Goal: Information Seeking & Learning: Find specific page/section

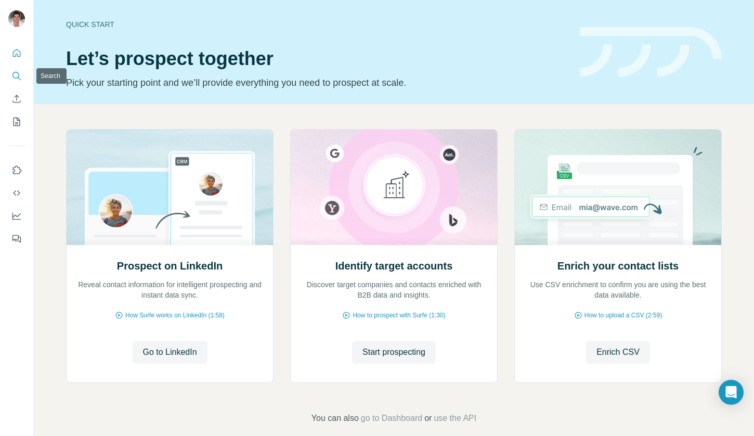
click at [15, 77] on icon "Search" at bounding box center [16, 76] width 10 height 10
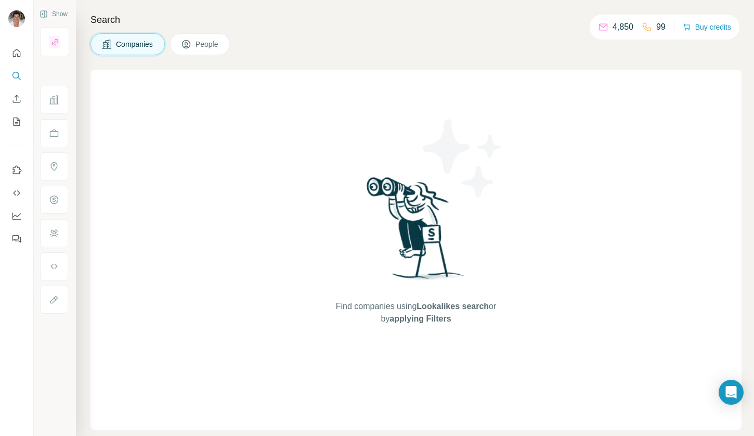
click at [198, 46] on span "People" at bounding box center [208, 44] width 24 height 10
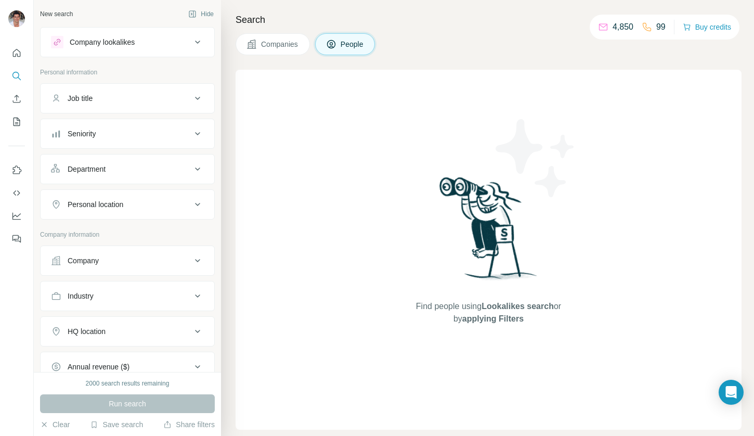
click at [117, 96] on div "Job title" at bounding box center [121, 98] width 140 height 10
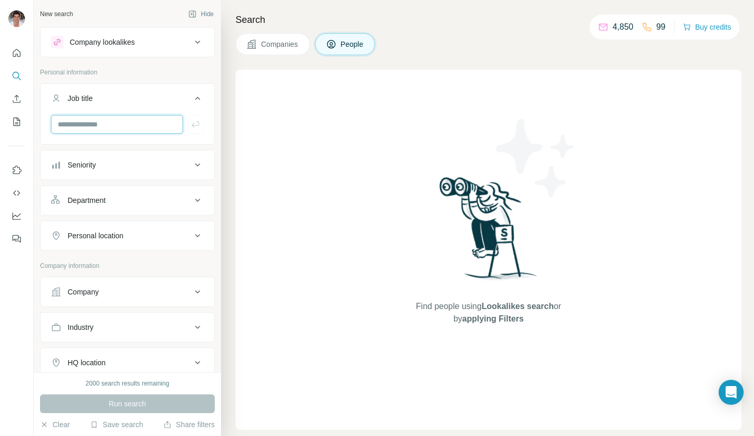
click at [95, 126] on input "text" at bounding box center [117, 124] width 132 height 19
click at [99, 193] on button "Department" at bounding box center [128, 200] width 174 height 25
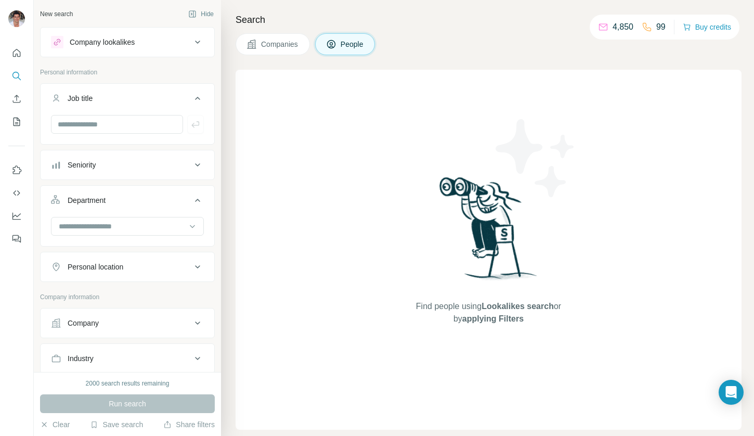
click at [112, 215] on button "Department" at bounding box center [128, 202] width 174 height 29
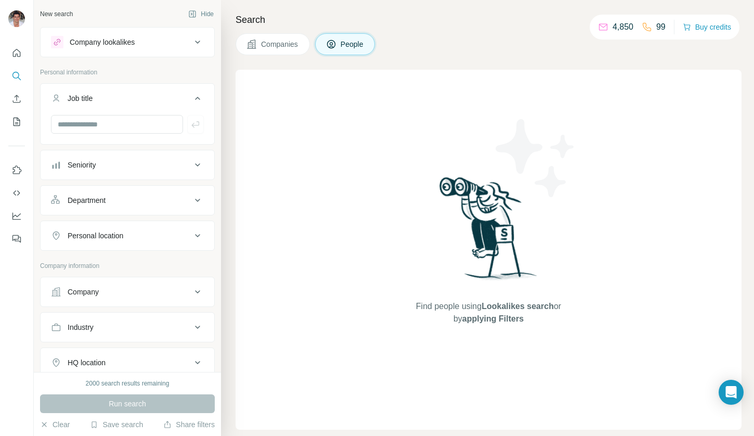
click at [110, 201] on div "Department" at bounding box center [121, 200] width 140 height 10
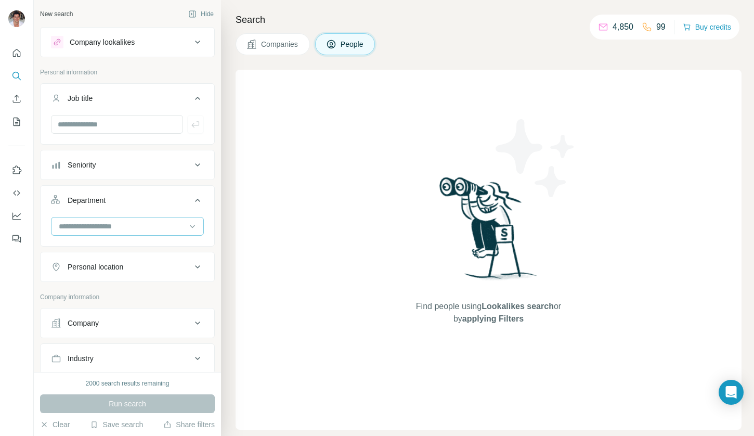
click at [122, 220] on div at bounding box center [122, 226] width 129 height 18
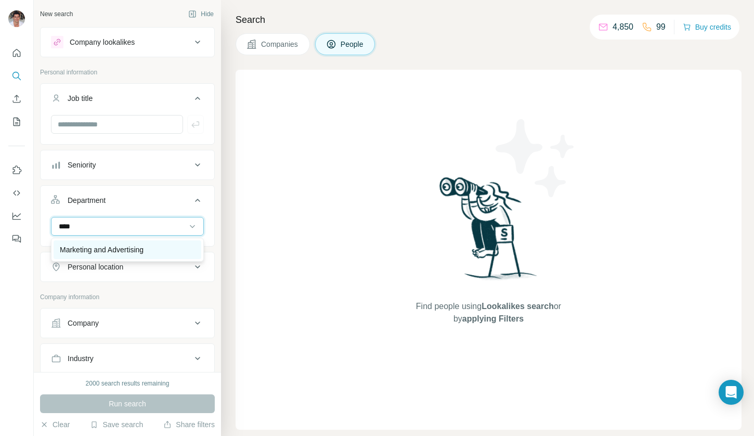
type input "****"
click at [134, 245] on p "Marketing and Advertising" at bounding box center [102, 250] width 84 height 10
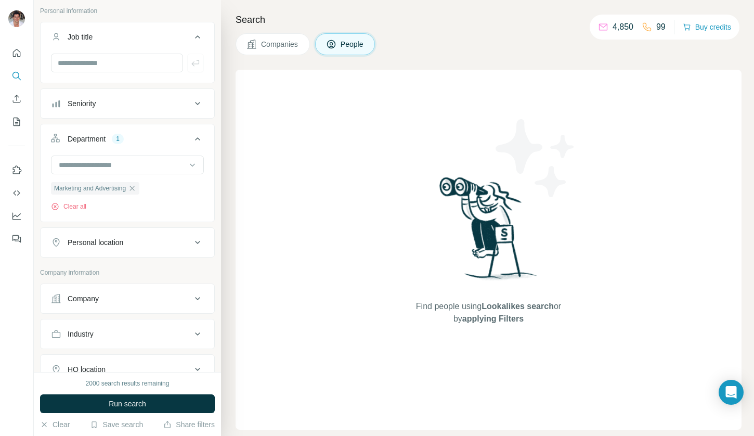
scroll to position [62, 0]
click at [142, 294] on button "Company" at bounding box center [128, 298] width 174 height 25
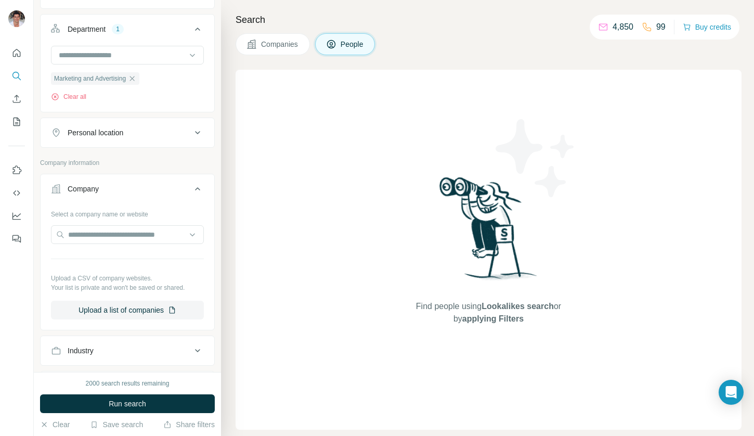
scroll to position [173, 0]
click at [140, 349] on div "Industry" at bounding box center [121, 349] width 140 height 10
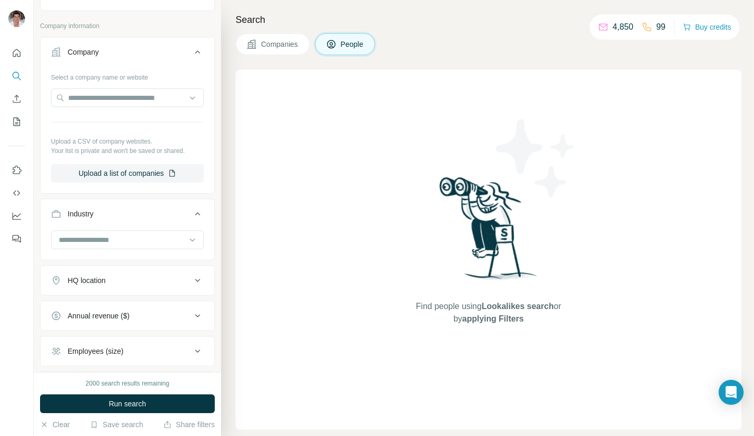
scroll to position [310, 0]
click at [109, 246] on div at bounding box center [122, 238] width 129 height 18
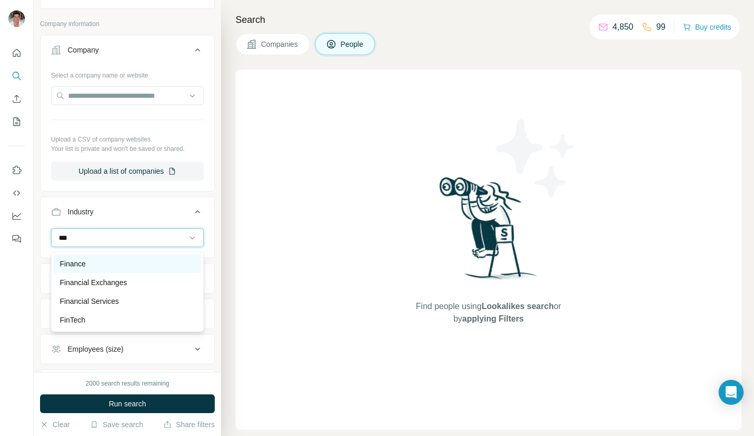
type input "***"
click at [108, 265] on div "Finance" at bounding box center [127, 264] width 135 height 10
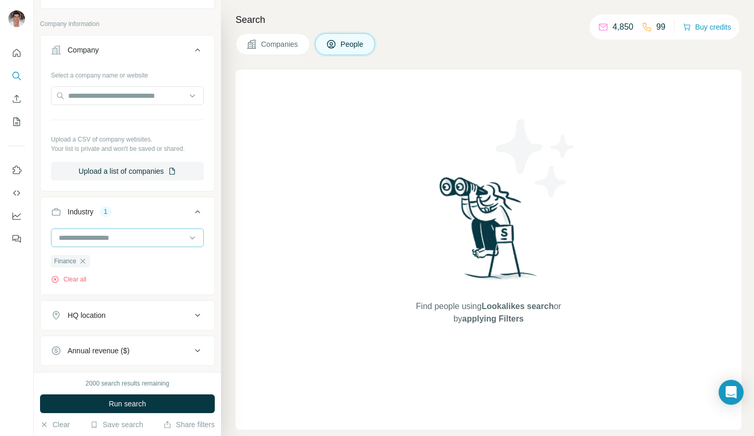
click at [117, 240] on input at bounding box center [122, 237] width 129 height 11
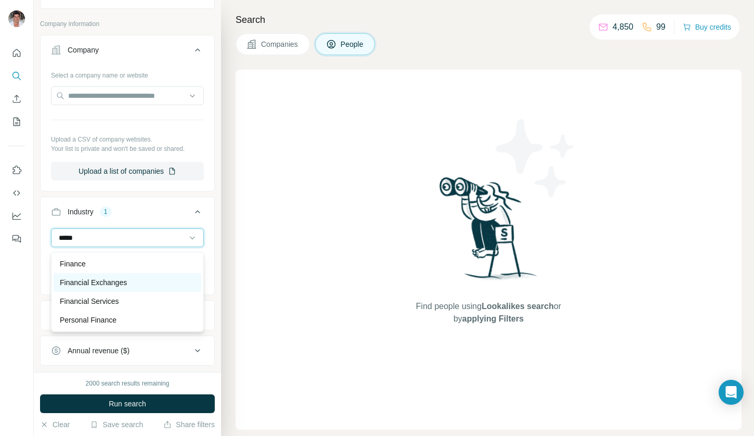
type input "*****"
click at [118, 280] on p "Financial Exchanges" at bounding box center [93, 282] width 67 height 10
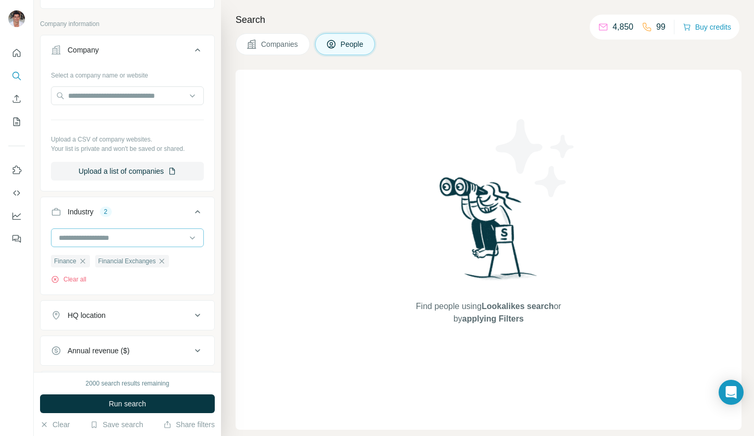
click at [97, 243] on input at bounding box center [122, 237] width 129 height 11
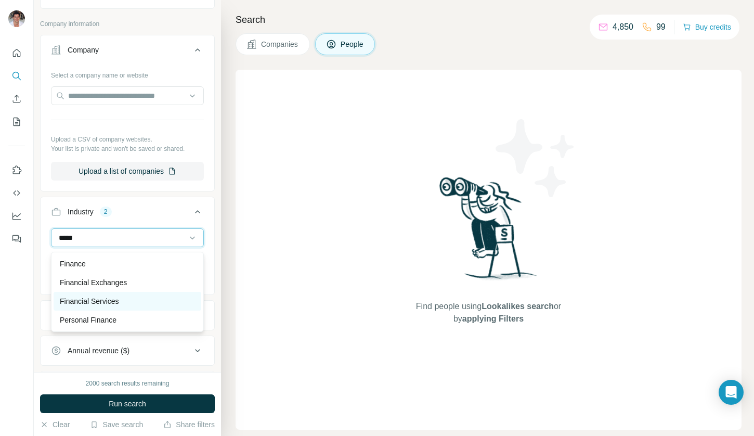
type input "*****"
click at [103, 300] on p "Financial Services" at bounding box center [89, 301] width 59 height 10
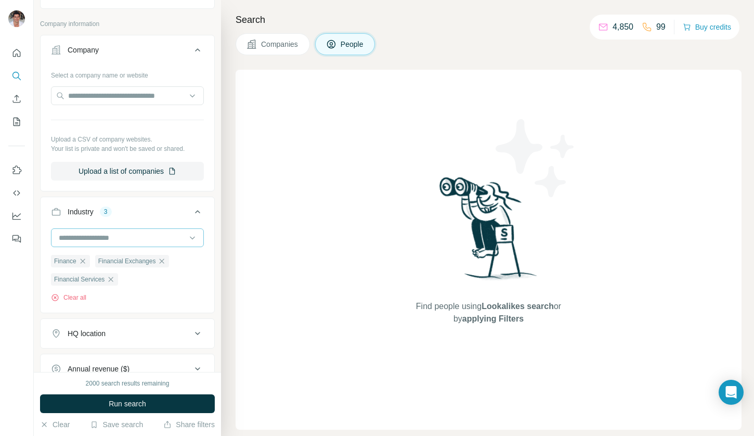
click at [78, 237] on input at bounding box center [122, 237] width 129 height 11
click at [73, 235] on input at bounding box center [122, 237] width 129 height 11
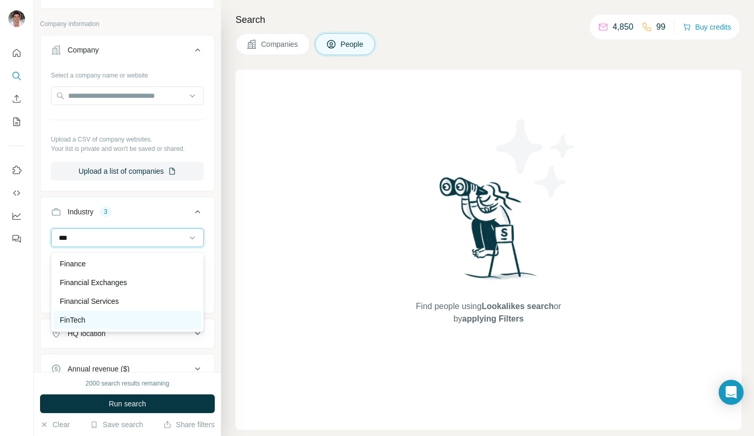
type input "***"
click at [83, 315] on p "FinTech" at bounding box center [72, 320] width 25 height 10
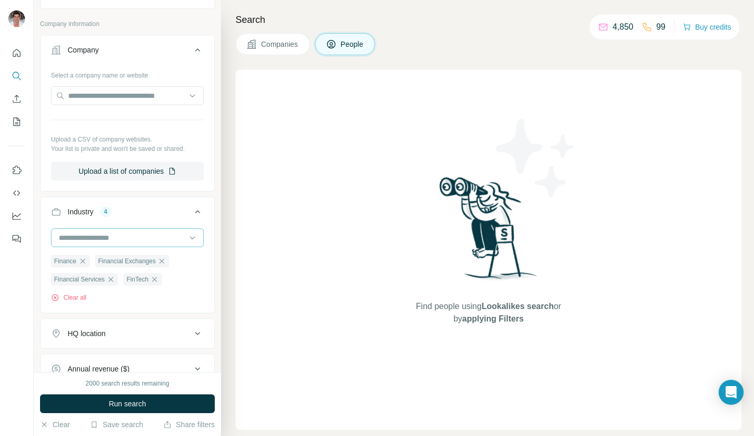
click at [110, 236] on input at bounding box center [122, 237] width 129 height 11
click at [101, 235] on input at bounding box center [122, 237] width 129 height 11
click at [86, 238] on input at bounding box center [122, 237] width 129 height 11
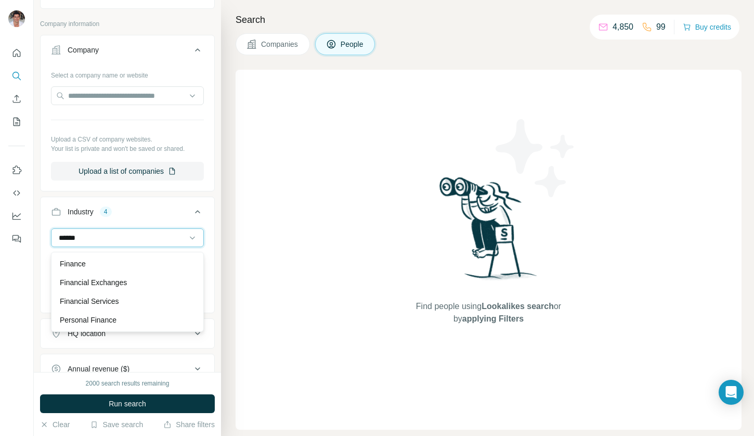
type input "*******"
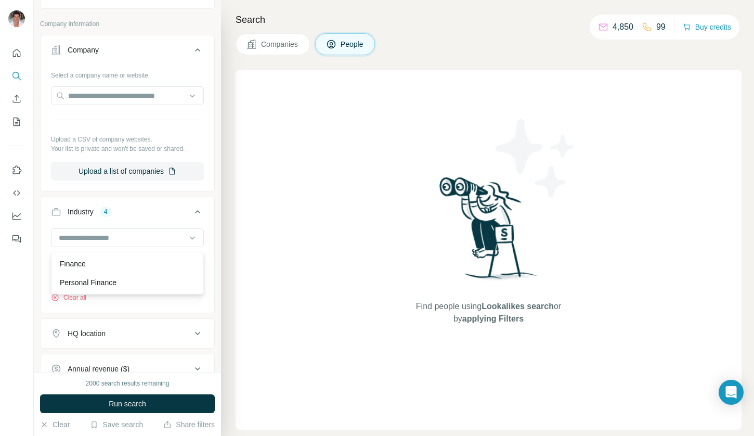
click at [161, 206] on button "Industry 4" at bounding box center [128, 213] width 174 height 29
click at [135, 216] on div "Industry 4" at bounding box center [121, 212] width 140 height 10
click at [106, 239] on input at bounding box center [122, 237] width 129 height 11
click at [107, 239] on input at bounding box center [122, 237] width 129 height 11
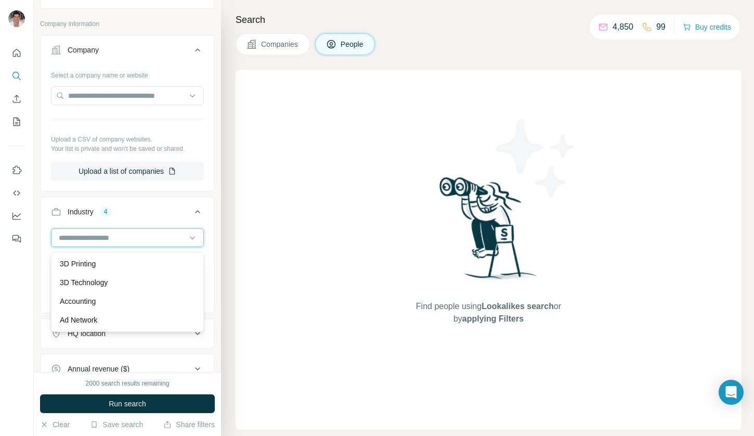
click at [107, 239] on input at bounding box center [122, 237] width 129 height 11
click at [94, 234] on div at bounding box center [122, 238] width 129 height 18
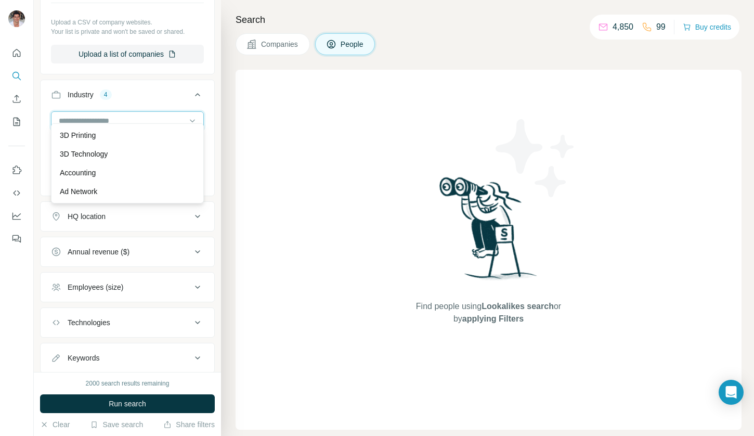
scroll to position [439, 0]
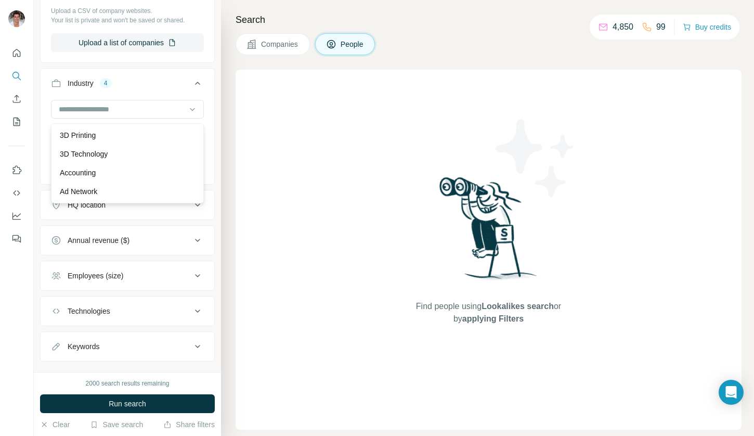
click at [133, 217] on button "HQ location" at bounding box center [128, 205] width 174 height 25
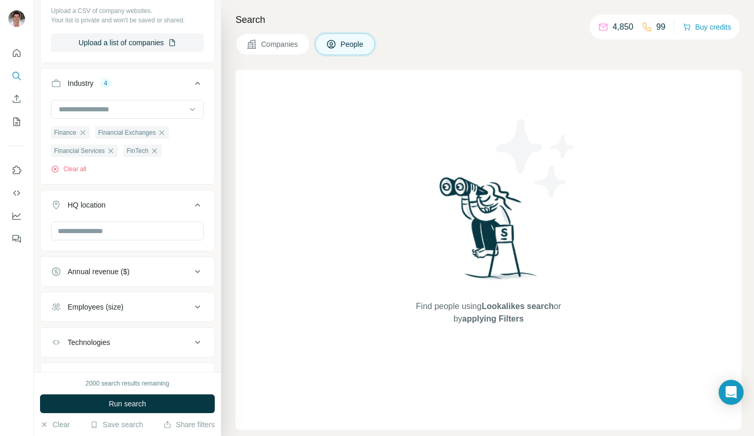
click at [97, 242] on div at bounding box center [127, 232] width 153 height 21
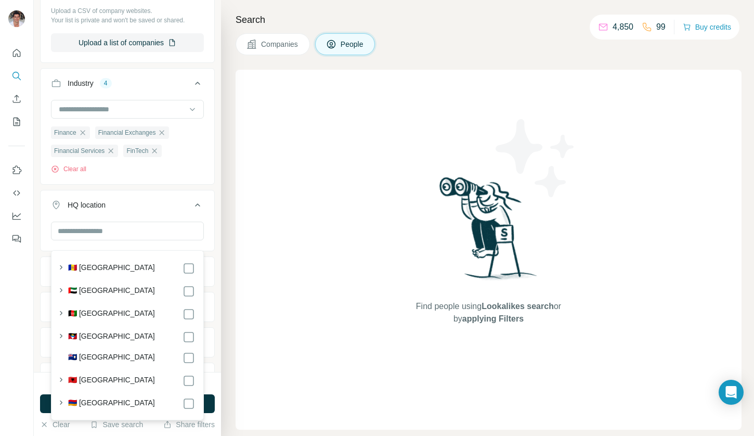
click at [94, 242] on div at bounding box center [127, 232] width 153 height 21
click at [94, 235] on input "text" at bounding box center [127, 231] width 153 height 19
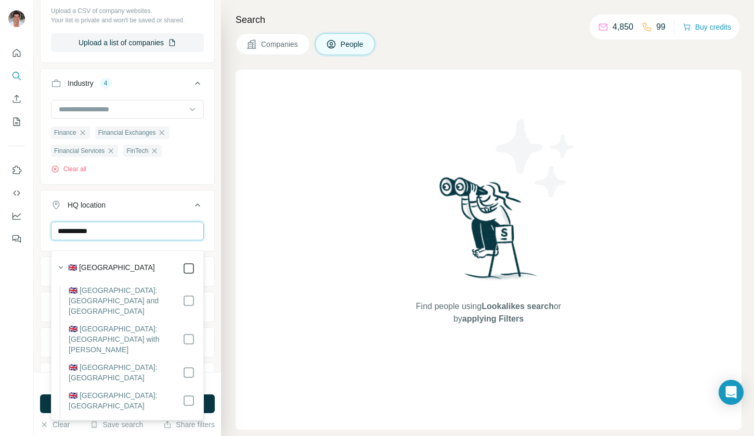
type input "**********"
click at [198, 209] on icon at bounding box center [197, 205] width 12 height 12
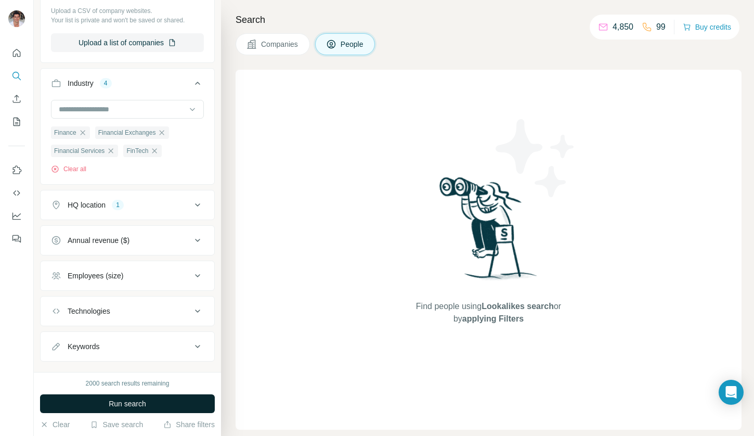
click at [97, 406] on button "Run search" at bounding box center [127, 403] width 175 height 19
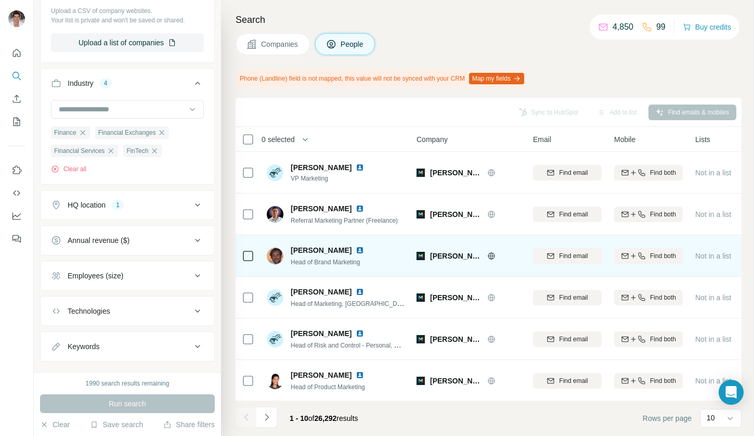
click at [364, 250] on img at bounding box center [360, 250] width 8 height 8
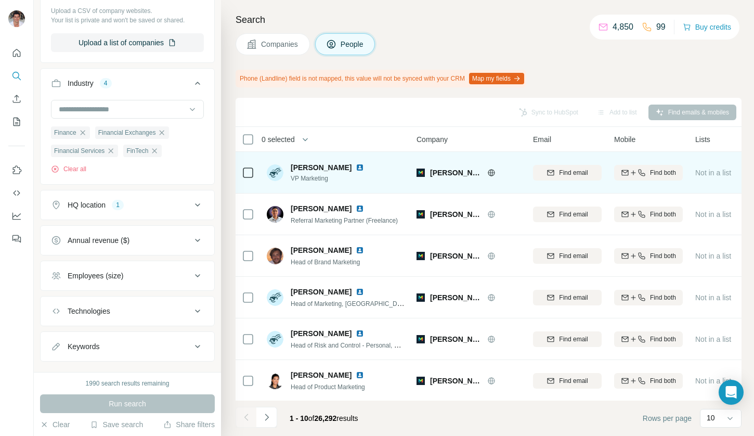
click at [356, 166] on img at bounding box center [360, 167] width 8 height 8
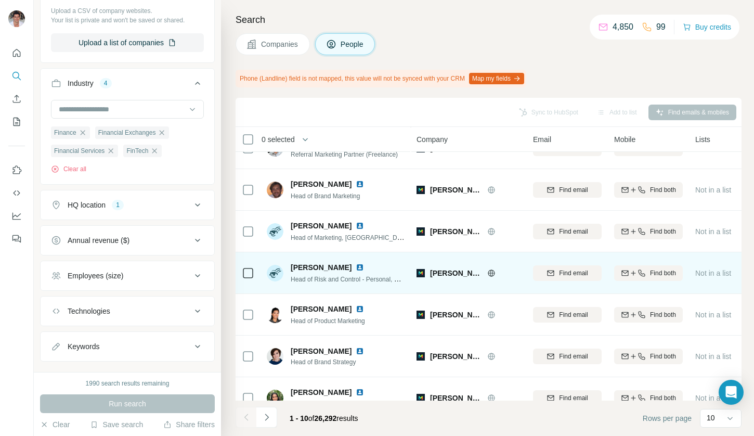
scroll to position [69, 0]
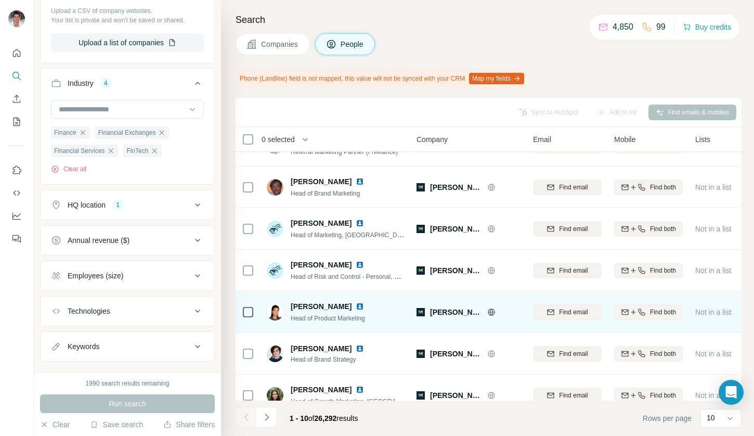
click at [356, 306] on img at bounding box center [360, 306] width 8 height 8
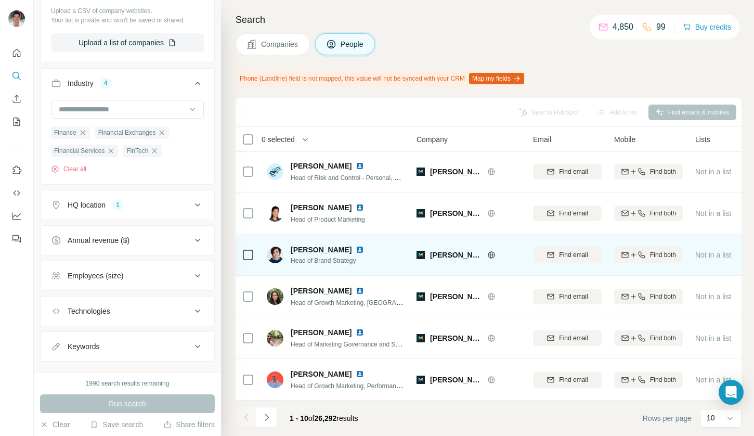
scroll to position [171, 0]
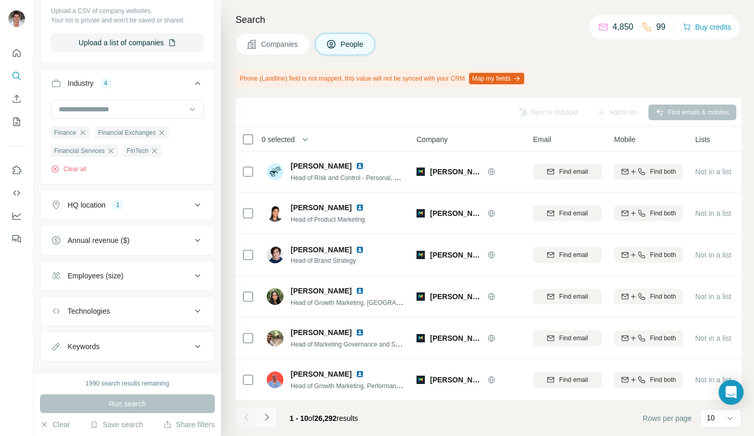
click at [268, 420] on icon "Navigate to next page" at bounding box center [267, 417] width 10 height 10
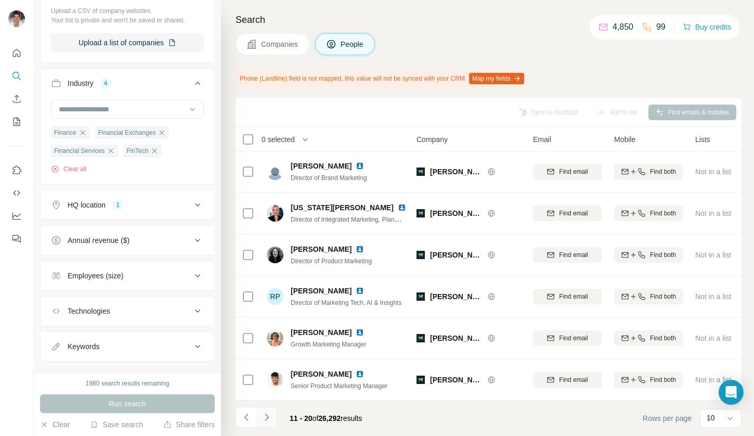
click at [268, 420] on icon "Navigate to next page" at bounding box center [267, 417] width 10 height 10
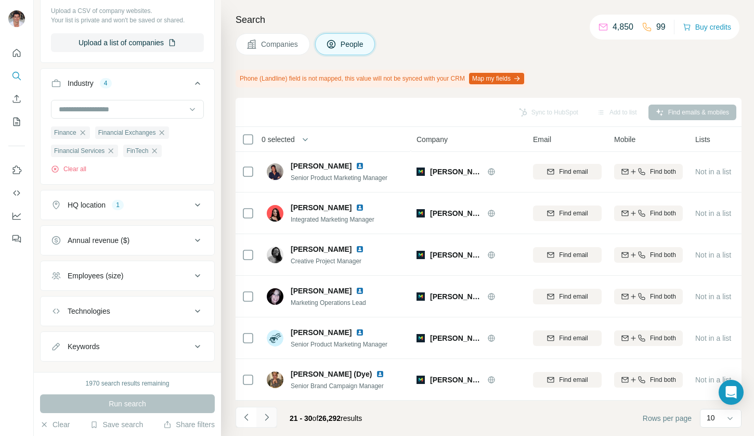
click at [268, 420] on icon "Navigate to next page" at bounding box center [267, 417] width 10 height 10
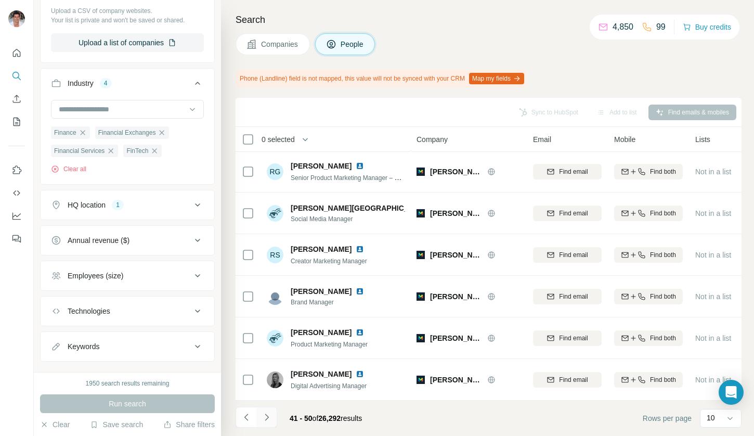
click at [268, 420] on icon "Navigate to next page" at bounding box center [267, 417] width 10 height 10
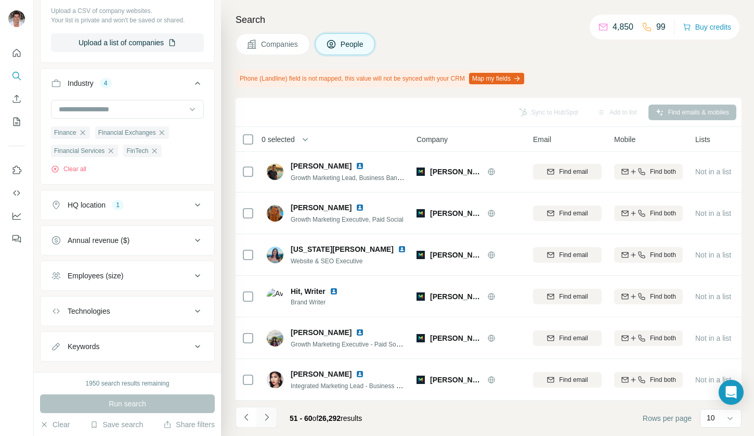
click at [268, 420] on icon "Navigate to next page" at bounding box center [267, 417] width 10 height 10
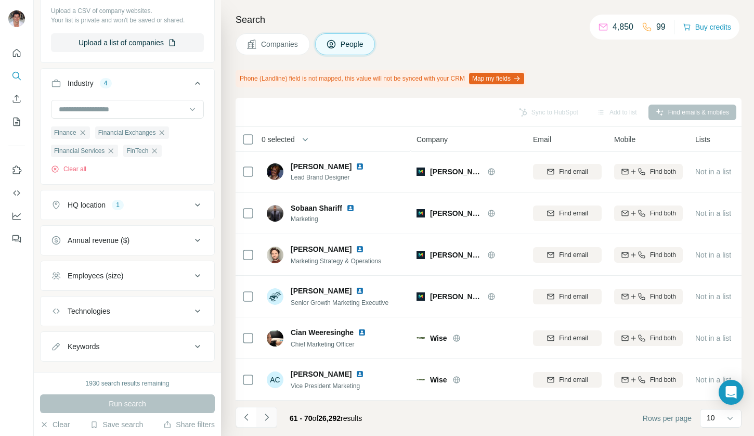
click at [268, 420] on icon "Navigate to next page" at bounding box center [267, 417] width 10 height 10
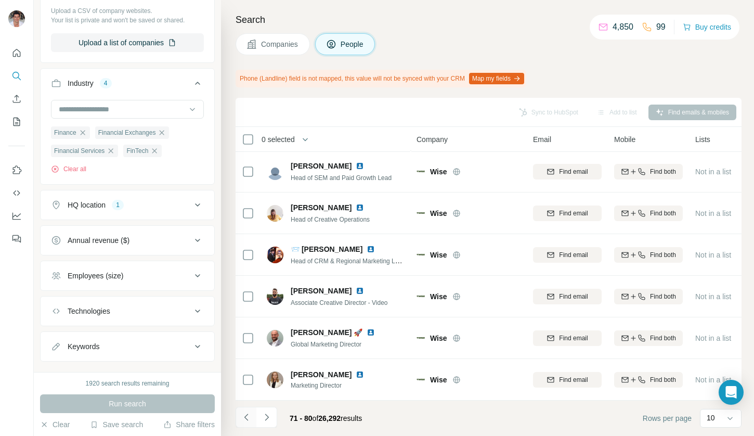
click at [248, 419] on icon "Navigate to previous page" at bounding box center [246, 417] width 10 height 10
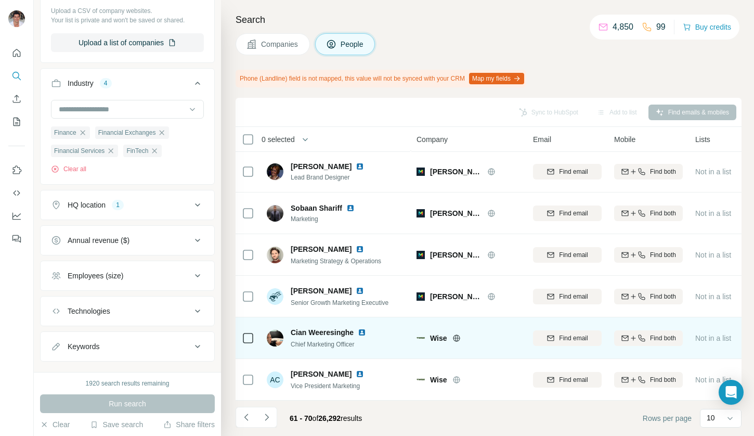
click at [362, 328] on img at bounding box center [362, 332] width 8 height 8
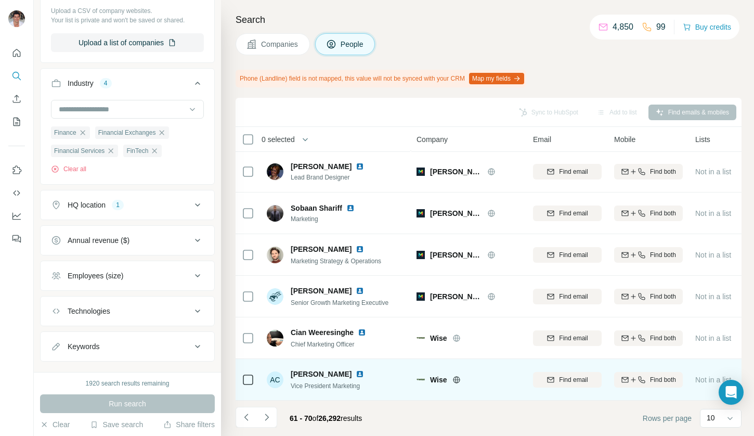
click at [361, 370] on img at bounding box center [360, 374] width 8 height 8
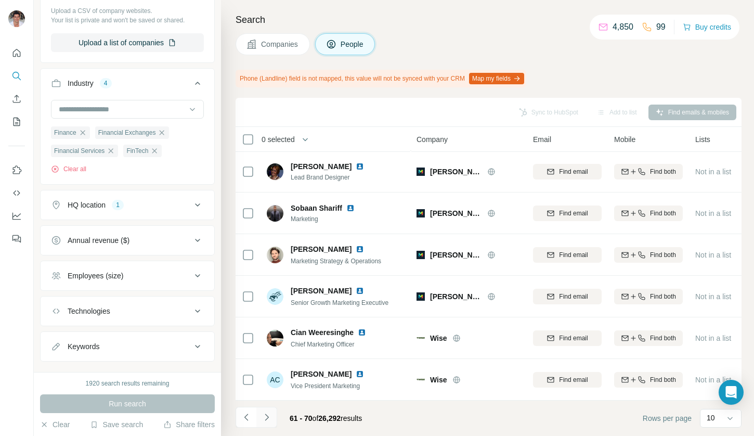
click at [271, 413] on icon "Navigate to next page" at bounding box center [267, 417] width 10 height 10
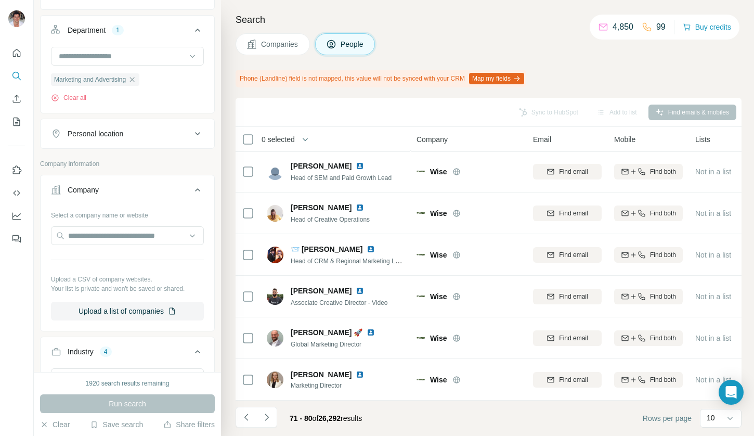
scroll to position [168, 0]
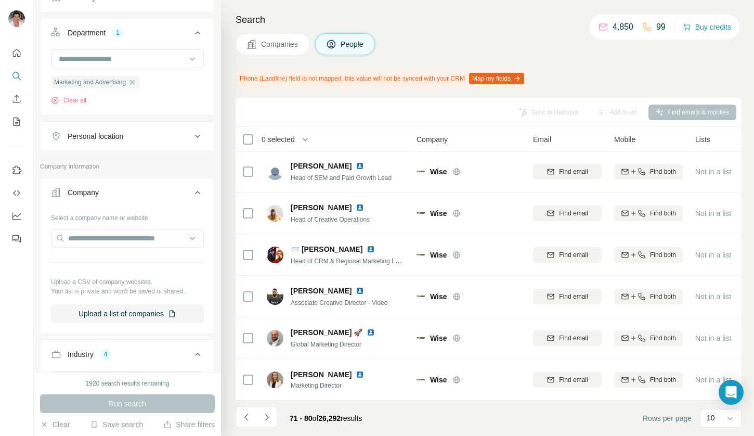
click at [194, 138] on icon at bounding box center [197, 136] width 12 height 12
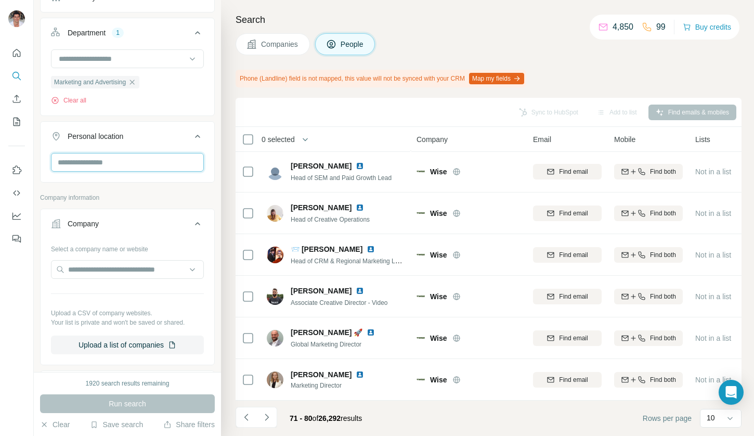
click at [93, 167] on input "text" at bounding box center [127, 162] width 153 height 19
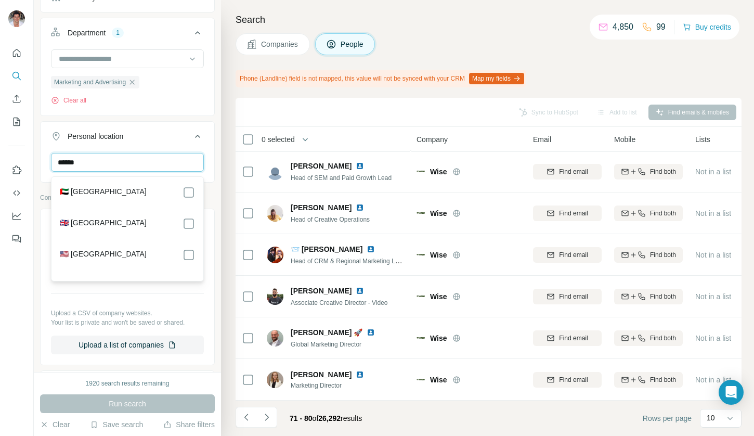
type input "******"
click at [127, 220] on div "🇬🇧 [GEOGRAPHIC_DATA]" at bounding box center [127, 223] width 135 height 12
click at [187, 229] on icon at bounding box center [189, 223] width 12 height 12
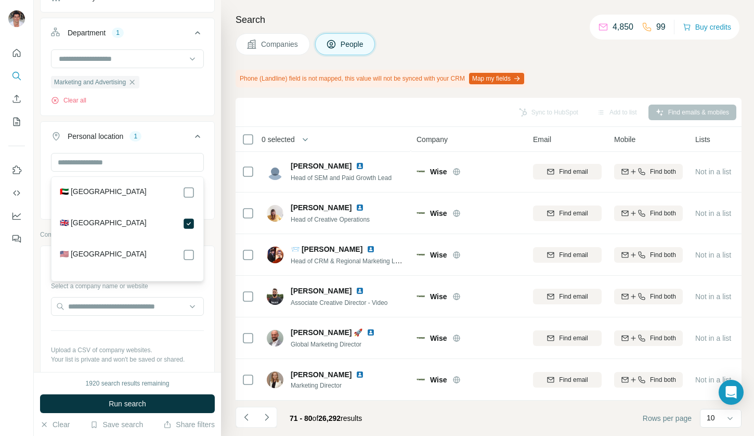
click at [45, 217] on div "United Kingdom Clear all" at bounding box center [128, 185] width 174 height 64
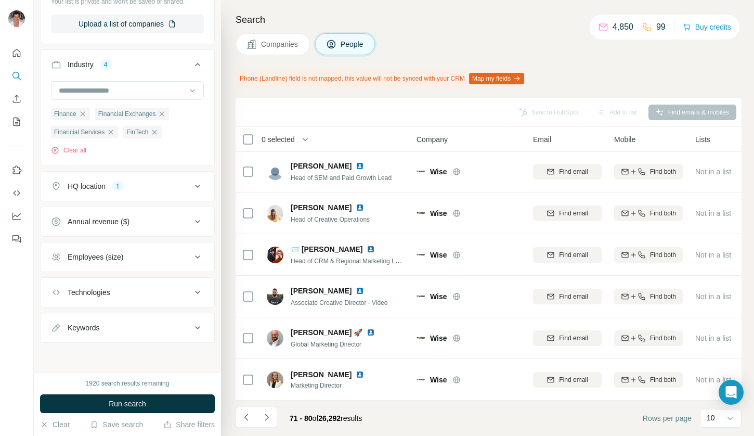
scroll to position [515, 0]
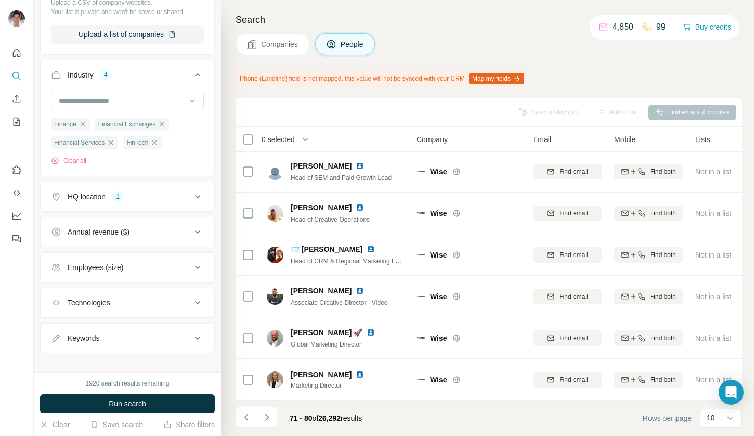
click at [133, 202] on div "HQ location 1" at bounding box center [121, 196] width 140 height 10
click at [121, 250] on icon "button" at bounding box center [125, 246] width 8 height 8
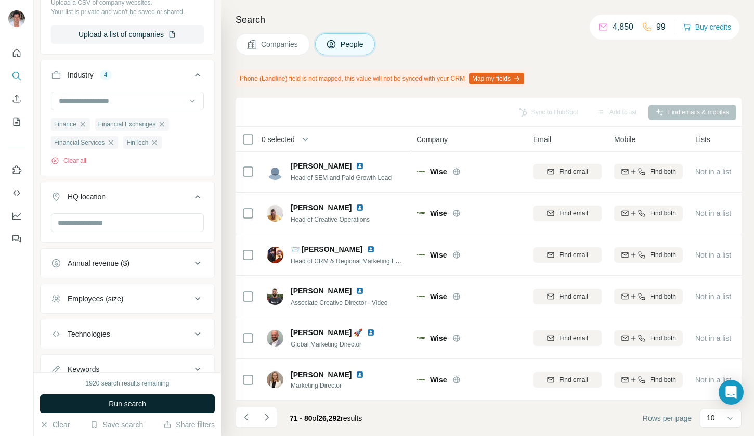
click at [97, 398] on button "Run search" at bounding box center [127, 403] width 175 height 19
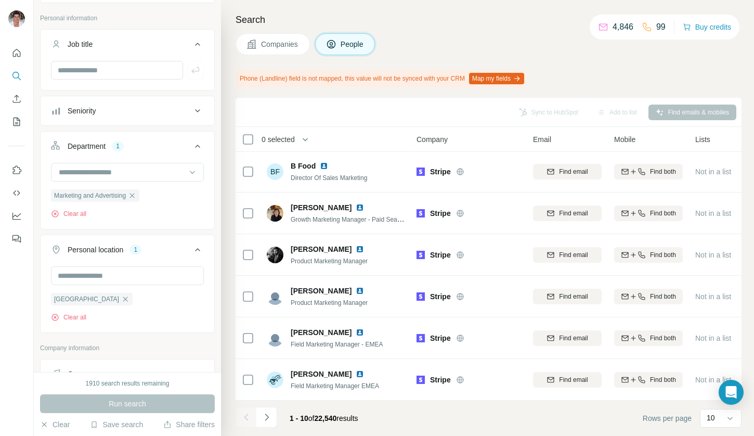
scroll to position [49, 0]
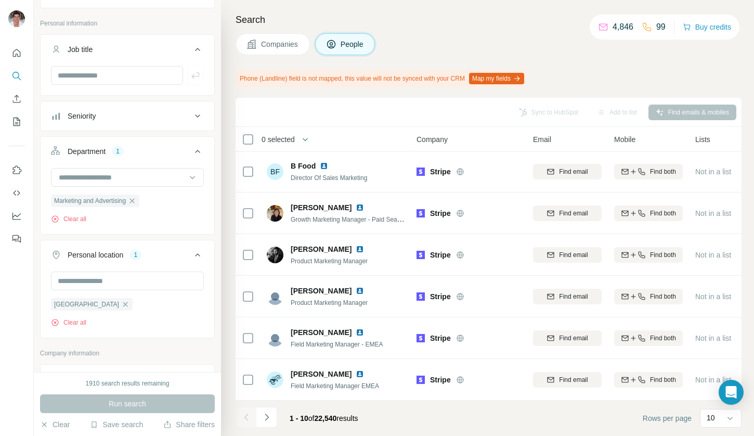
click at [118, 117] on div "Seniority" at bounding box center [121, 116] width 140 height 10
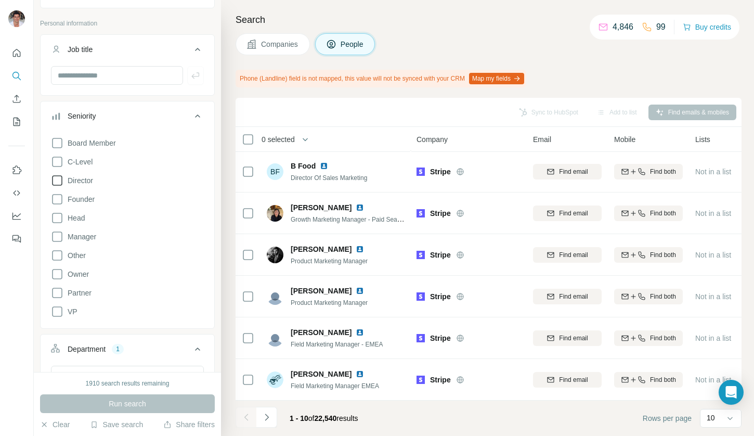
click at [57, 178] on icon at bounding box center [57, 180] width 12 height 12
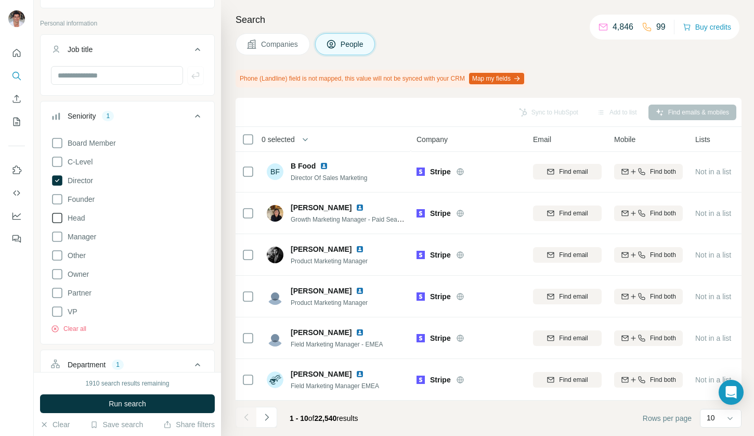
click at [53, 218] on icon at bounding box center [57, 218] width 10 height 10
click at [56, 199] on icon at bounding box center [57, 199] width 12 height 12
click at [58, 235] on icon at bounding box center [57, 237] width 12 height 12
click at [56, 325] on icon "button" at bounding box center [55, 329] width 8 height 8
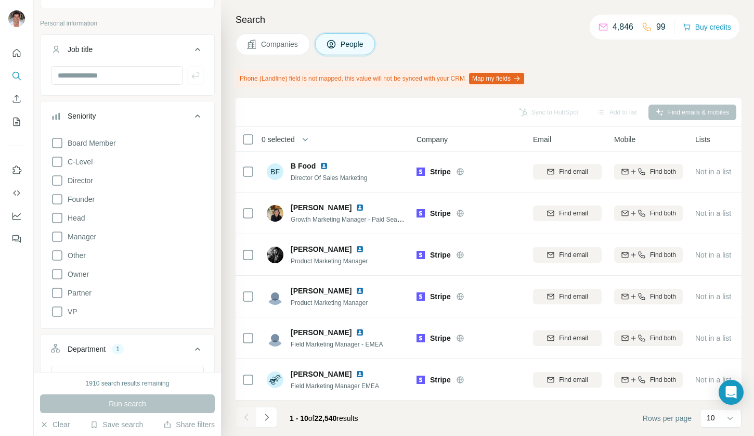
click at [119, 406] on div "Run search" at bounding box center [127, 403] width 175 height 19
click at [194, 104] on button "Seniority" at bounding box center [128, 118] width 174 height 29
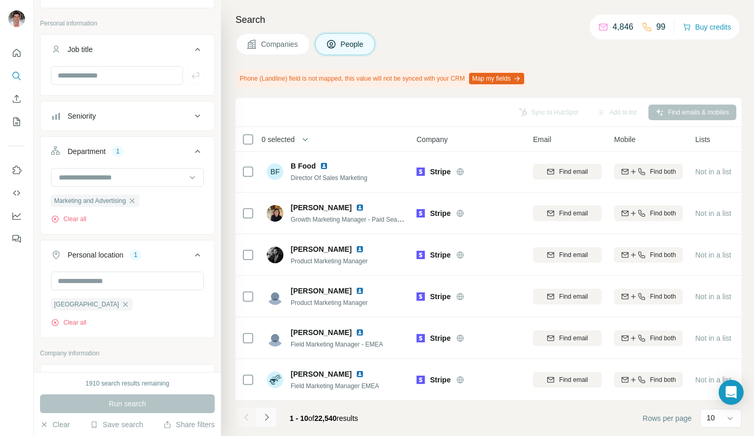
click at [264, 413] on icon "Navigate to next page" at bounding box center [267, 417] width 10 height 10
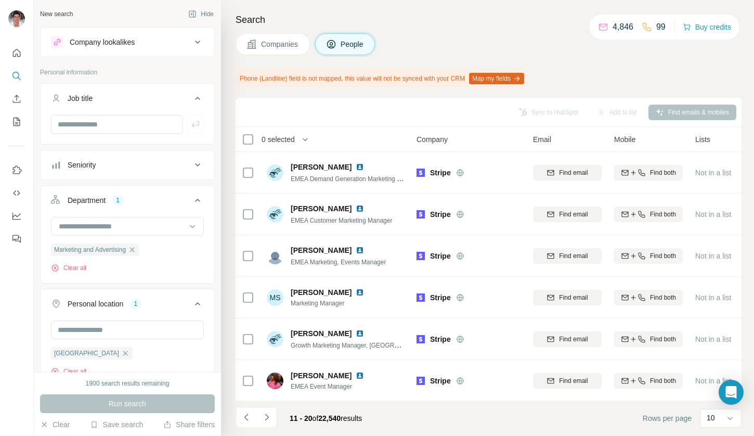
scroll to position [171, 0]
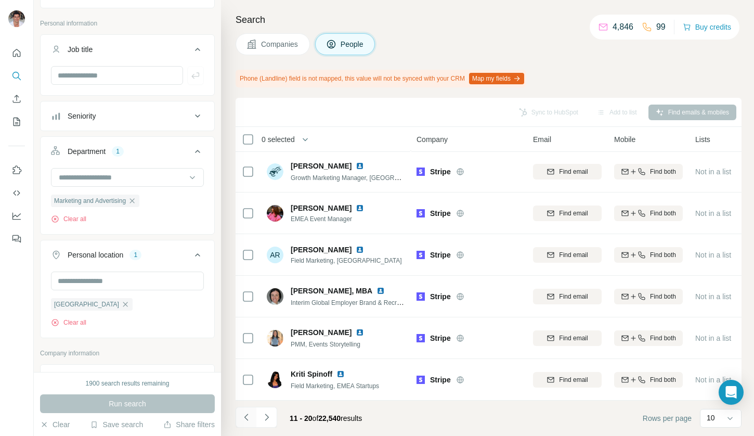
click at [240, 423] on button "Navigate to previous page" at bounding box center [246, 417] width 21 height 21
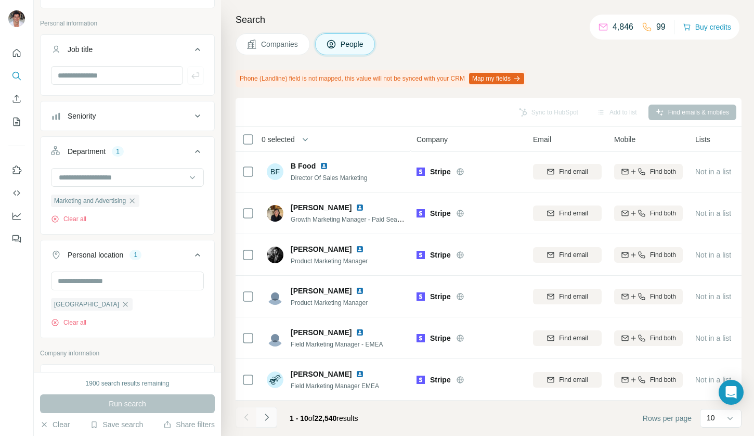
click at [267, 413] on icon "Navigate to next page" at bounding box center [267, 417] width 10 height 10
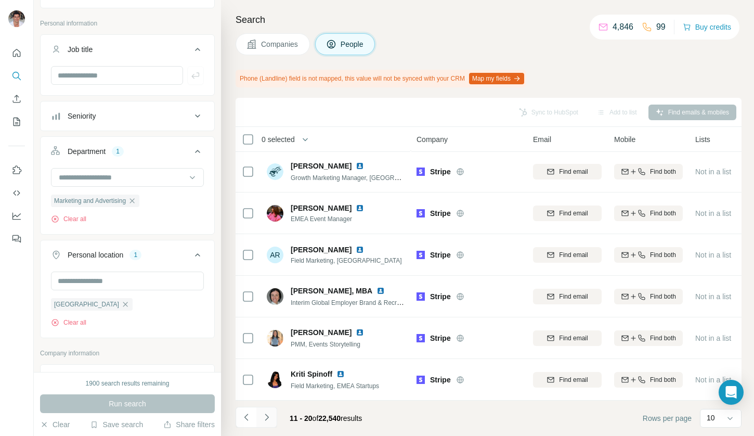
click at [267, 413] on icon "Navigate to next page" at bounding box center [267, 417] width 10 height 10
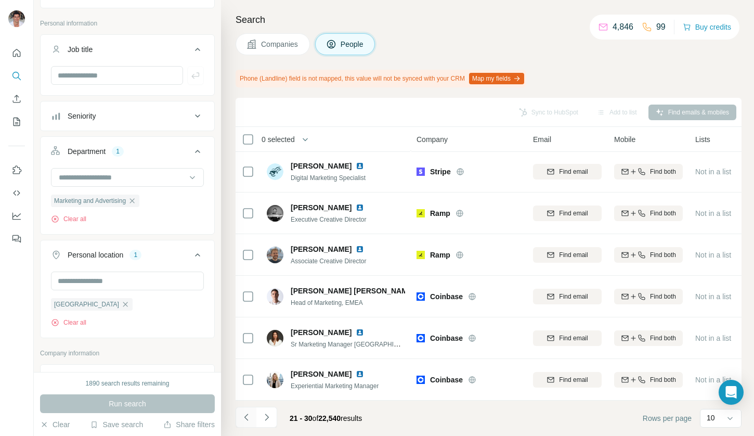
click at [243, 419] on icon "Navigate to previous page" at bounding box center [246, 417] width 10 height 10
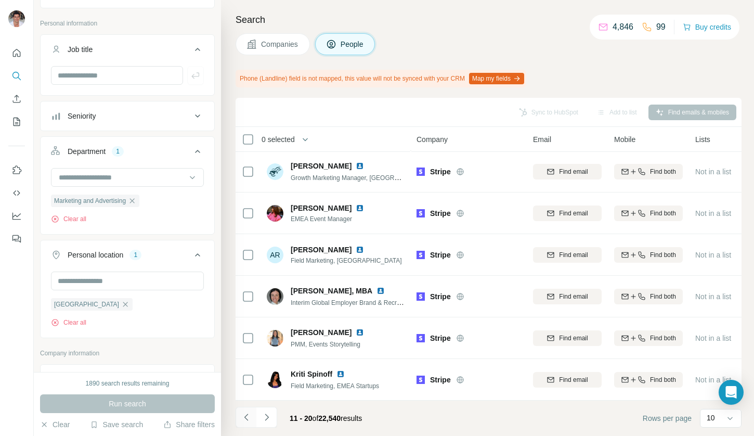
click at [243, 419] on icon "Navigate to previous page" at bounding box center [246, 417] width 10 height 10
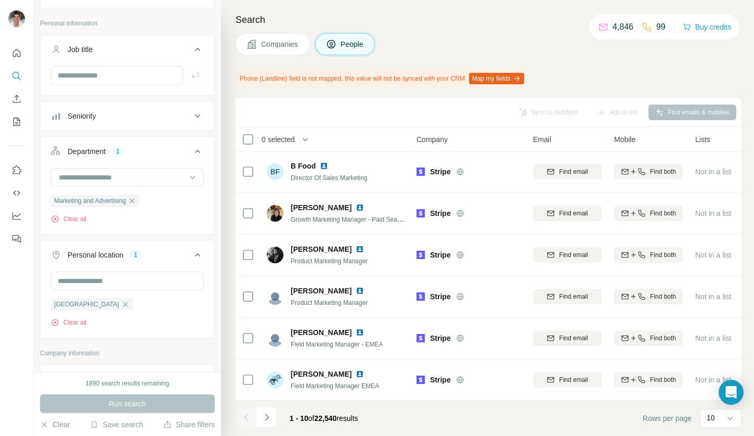
click at [243, 419] on div at bounding box center [246, 417] width 21 height 21
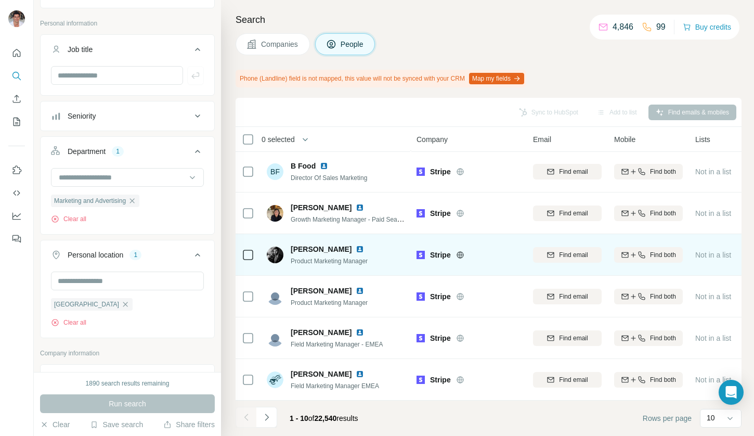
click at [356, 245] on img at bounding box center [360, 249] width 8 height 8
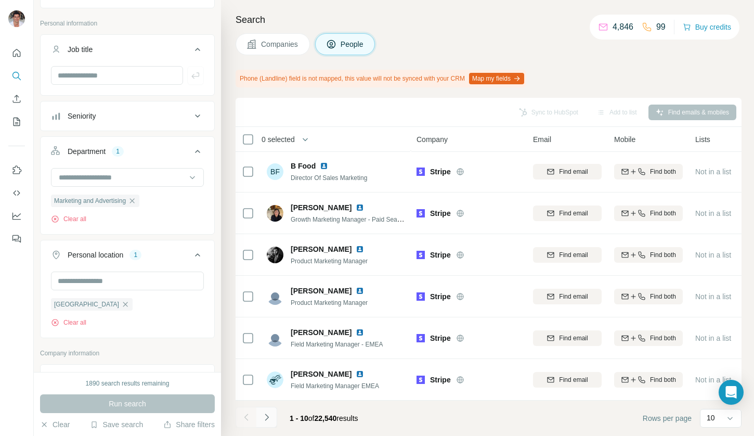
click at [276, 416] on button "Navigate to next page" at bounding box center [267, 417] width 21 height 21
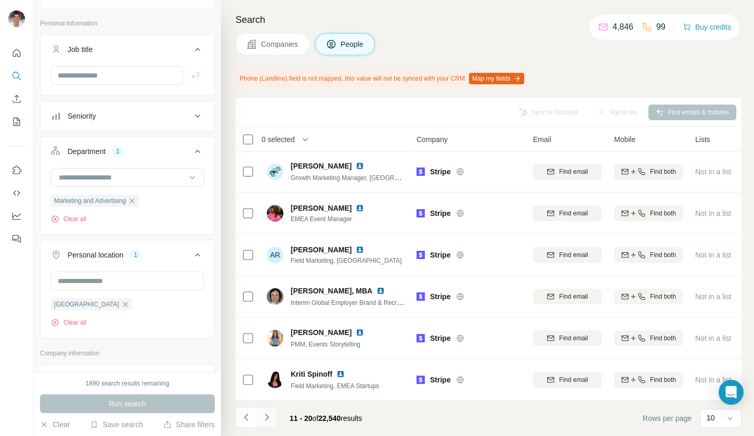
click at [264, 418] on icon "Navigate to next page" at bounding box center [267, 417] width 10 height 10
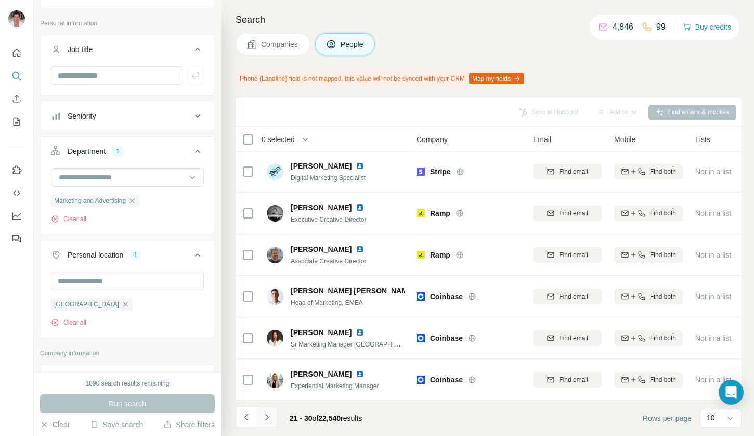
click at [264, 418] on icon "Navigate to next page" at bounding box center [267, 417] width 10 height 10
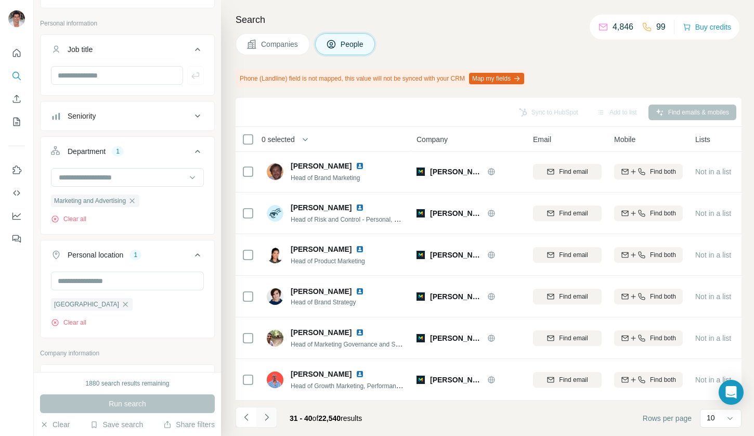
click at [264, 418] on icon "Navigate to next page" at bounding box center [267, 417] width 10 height 10
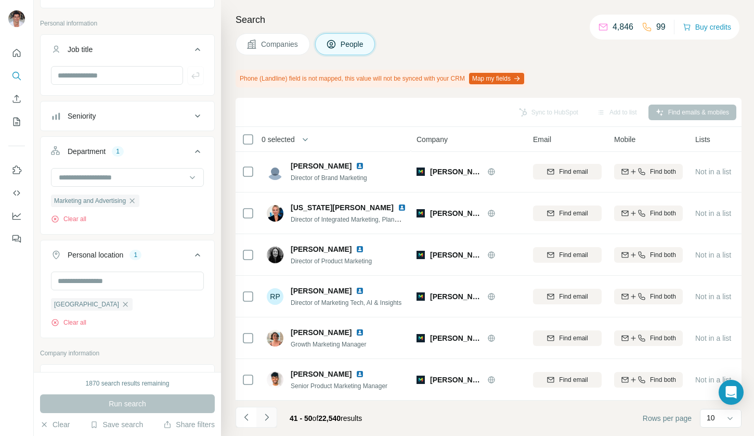
click at [264, 418] on icon "Navigate to next page" at bounding box center [267, 417] width 10 height 10
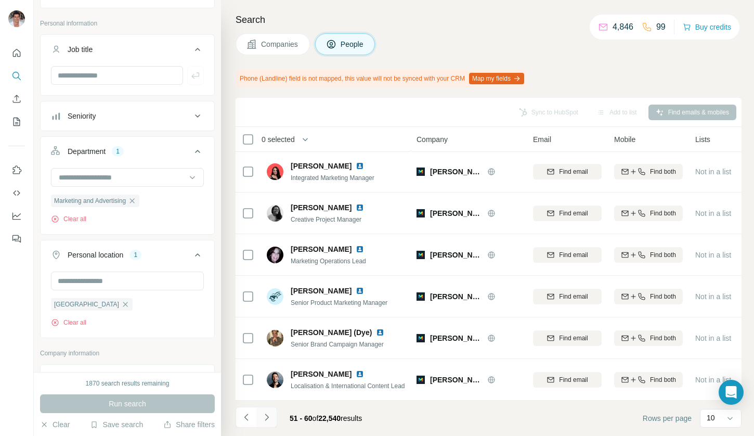
click at [264, 418] on icon "Navigate to next page" at bounding box center [267, 417] width 10 height 10
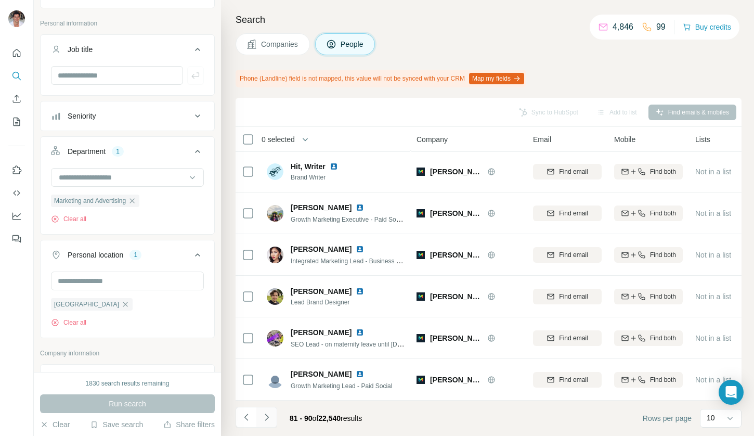
click at [264, 418] on icon "Navigate to next page" at bounding box center [267, 417] width 10 height 10
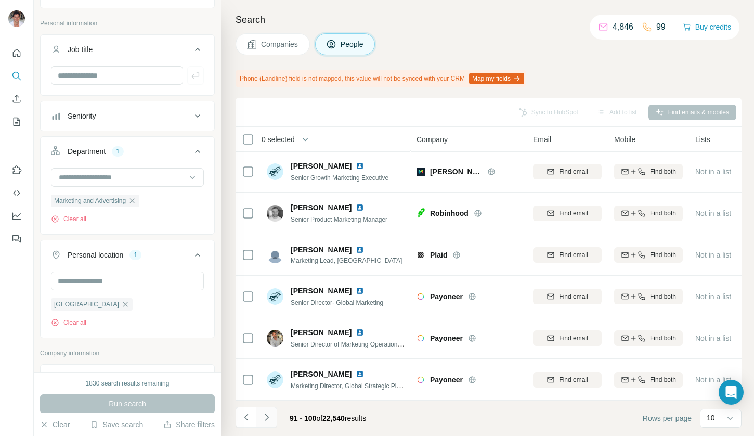
click at [264, 418] on icon "Navigate to next page" at bounding box center [267, 417] width 10 height 10
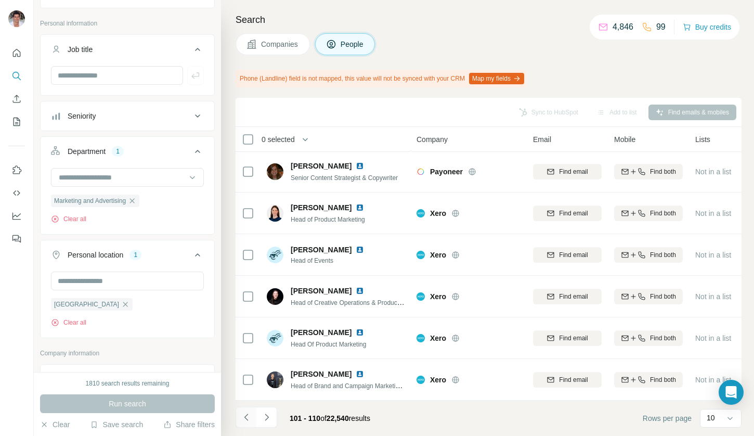
click at [252, 415] on button "Navigate to previous page" at bounding box center [246, 417] width 21 height 21
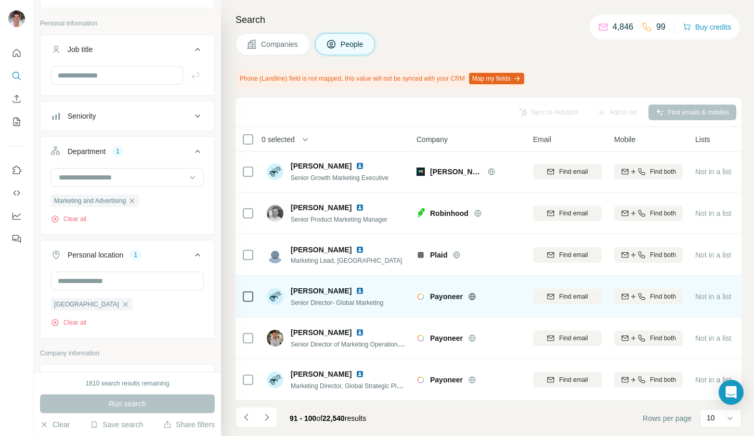
click at [356, 288] on img at bounding box center [360, 291] width 8 height 8
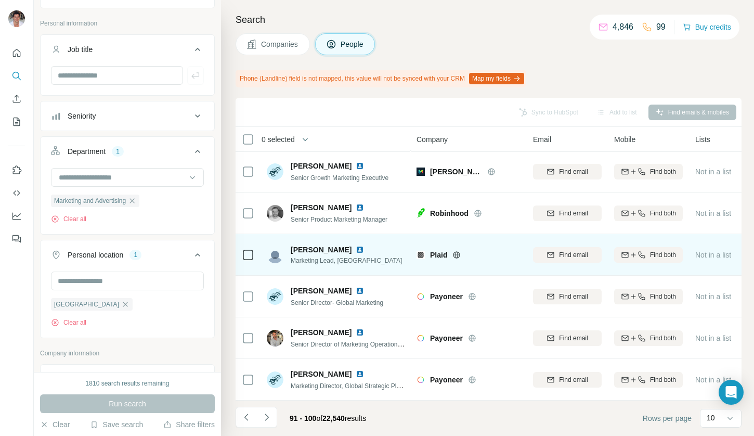
click at [356, 246] on img at bounding box center [360, 250] width 8 height 8
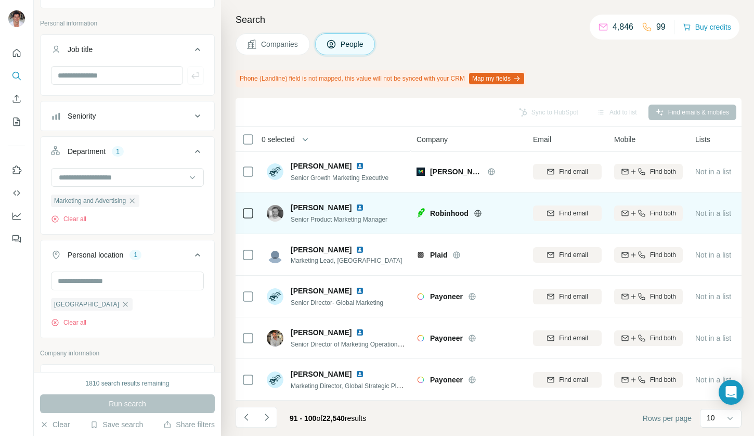
click at [356, 204] on img at bounding box center [360, 207] width 8 height 8
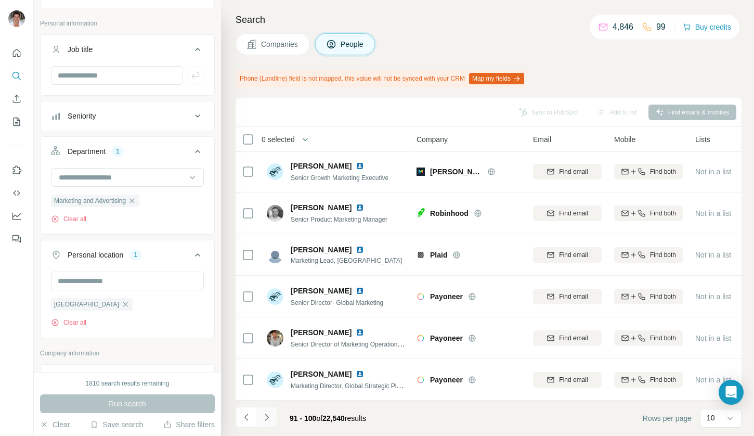
click at [276, 411] on button "Navigate to next page" at bounding box center [267, 417] width 21 height 21
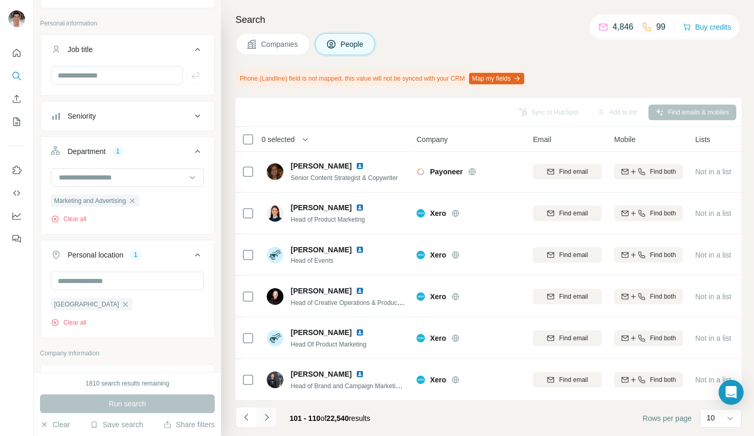
click at [276, 411] on button "Navigate to next page" at bounding box center [267, 417] width 21 height 21
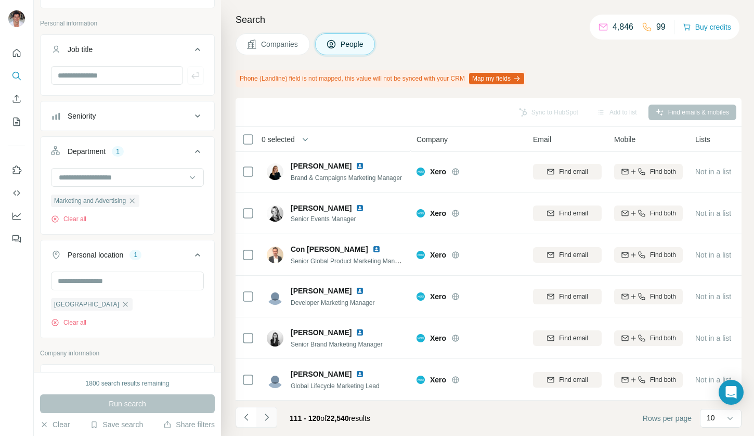
click at [276, 411] on button "Navigate to next page" at bounding box center [267, 417] width 21 height 21
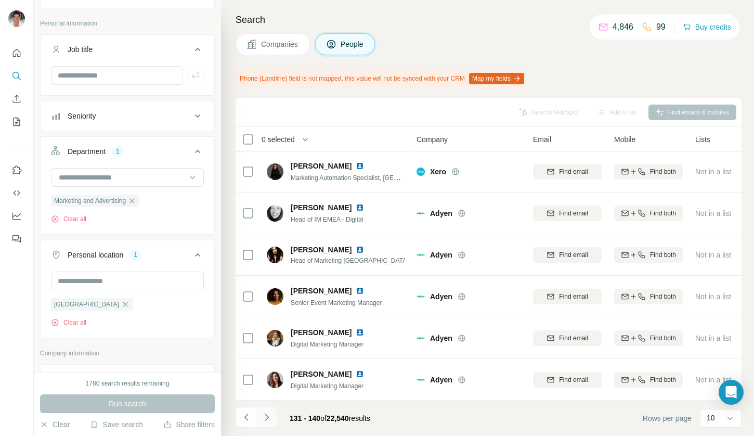
click at [276, 411] on button "Navigate to next page" at bounding box center [267, 417] width 21 height 21
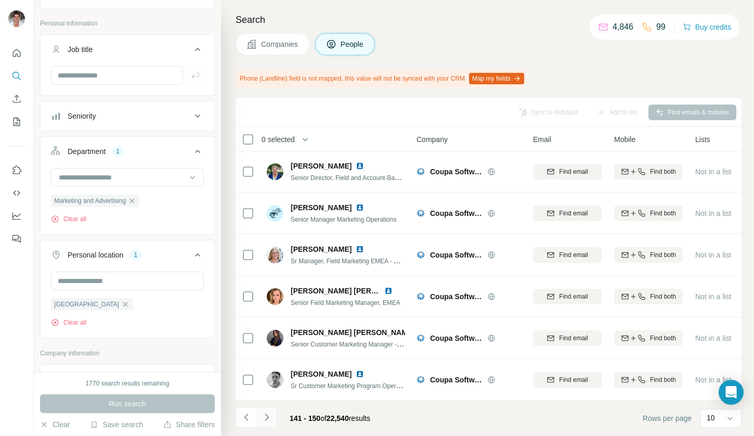
click at [268, 418] on icon "Navigate to next page" at bounding box center [267, 417] width 10 height 10
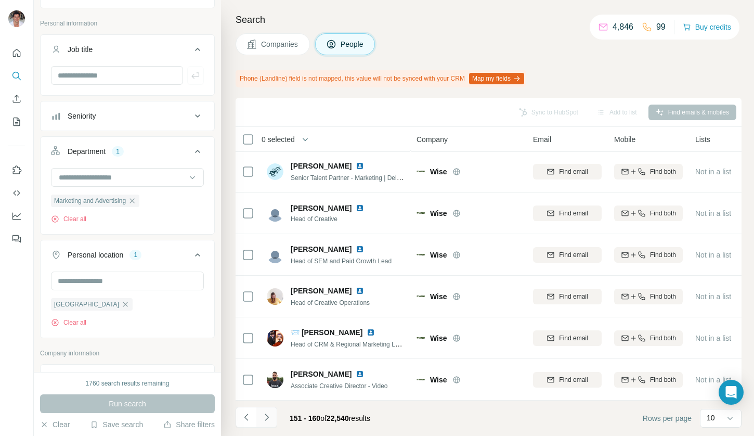
click at [269, 414] on icon "Navigate to next page" at bounding box center [267, 417] width 10 height 10
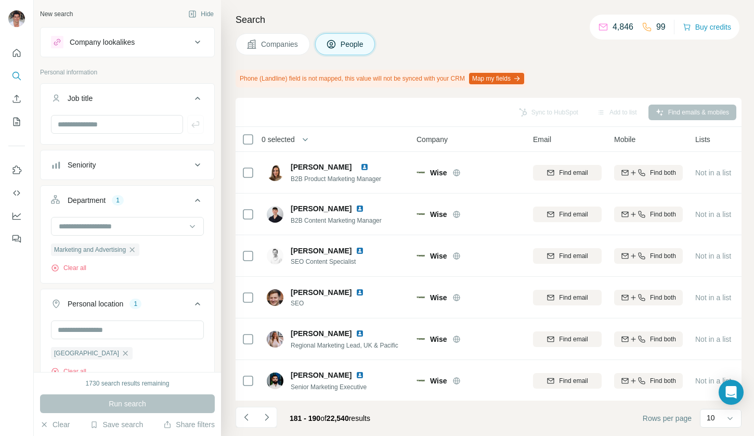
scroll to position [171, 0]
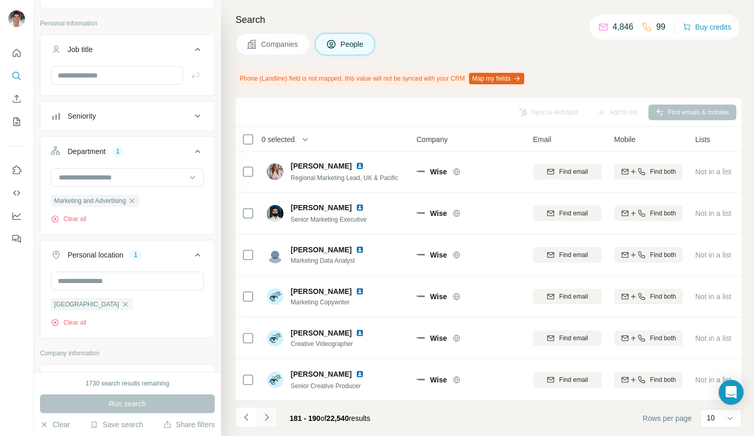
click at [265, 412] on icon "Navigate to next page" at bounding box center [267, 417] width 10 height 10
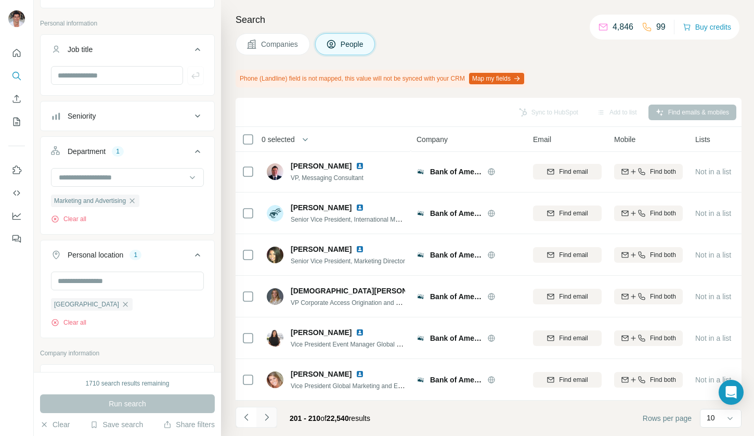
click at [266, 415] on icon "Navigate to next page" at bounding box center [267, 417] width 10 height 10
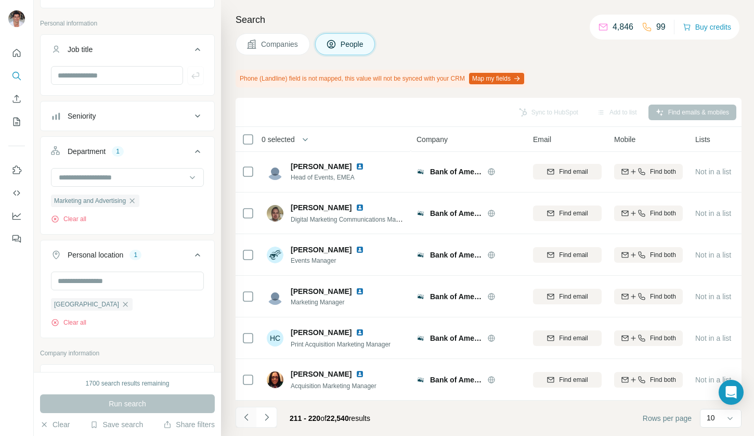
click at [241, 415] on icon "Navigate to previous page" at bounding box center [246, 417] width 10 height 10
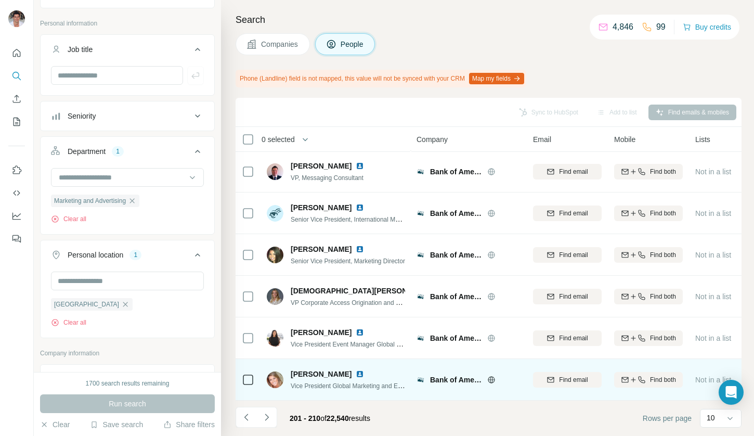
click at [356, 370] on img at bounding box center [360, 374] width 8 height 8
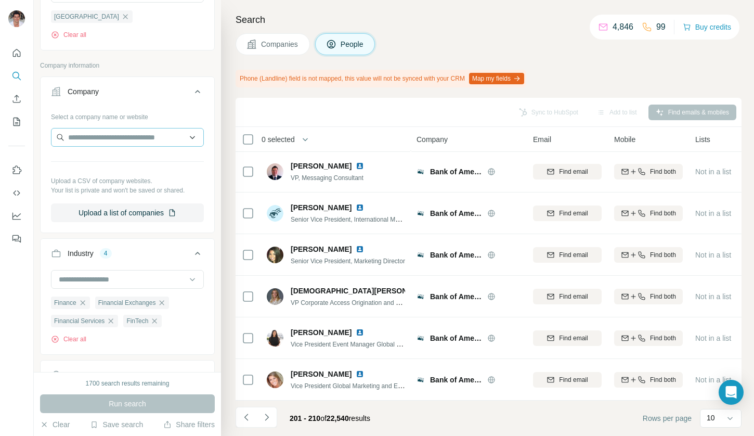
scroll to position [329, 0]
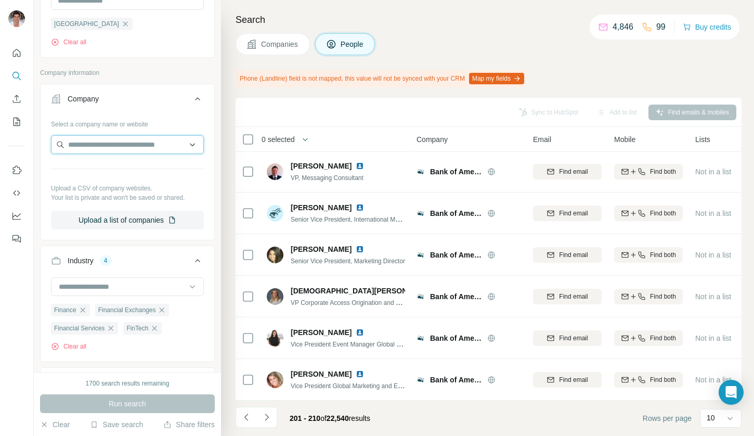
click at [126, 154] on input "text" at bounding box center [127, 144] width 153 height 19
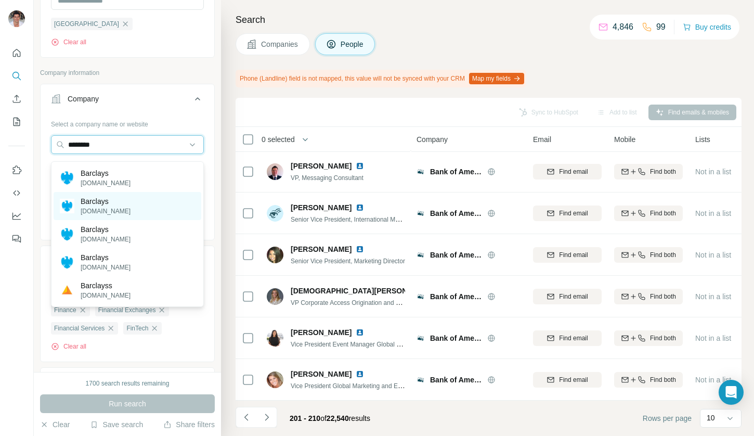
type input "********"
click at [132, 203] on div "Barclays barclays.co.uk" at bounding box center [128, 206] width 148 height 28
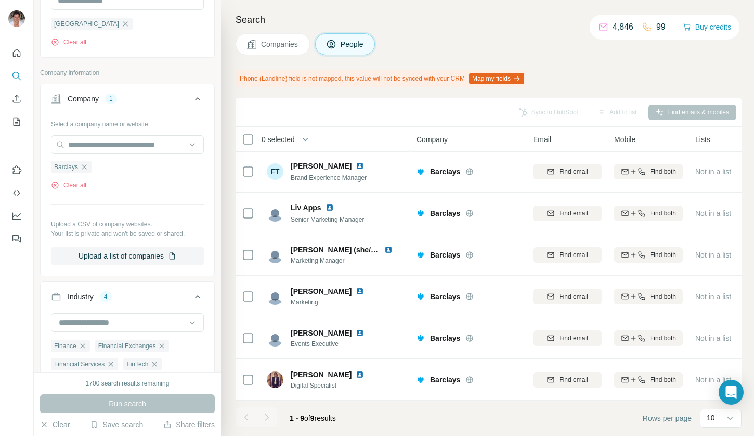
scroll to position [129, 0]
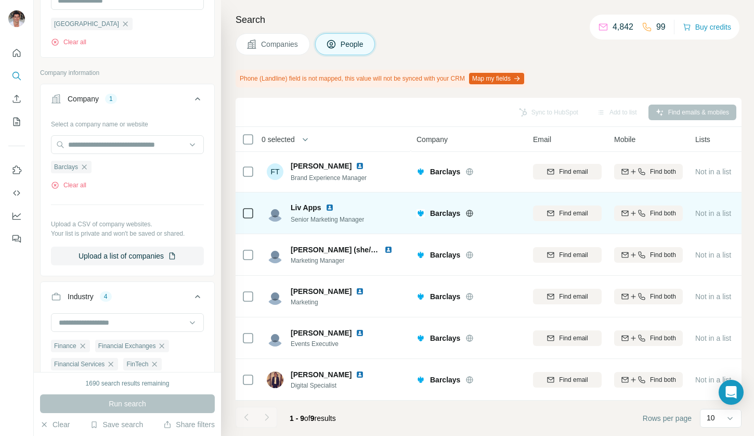
click at [334, 203] on img at bounding box center [330, 207] width 8 height 8
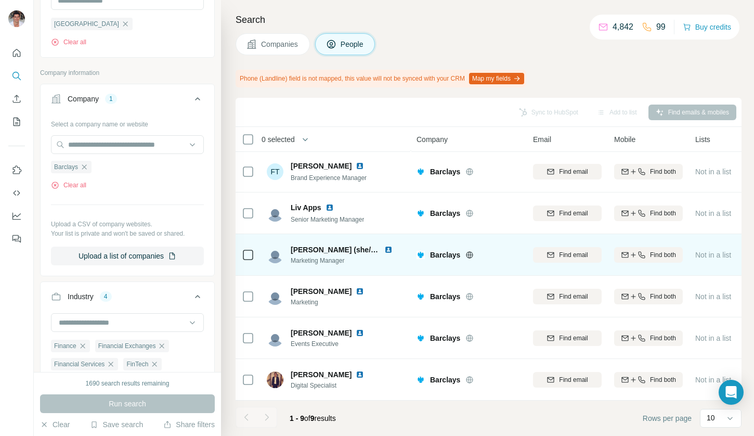
click at [390, 246] on img at bounding box center [389, 250] width 8 height 8
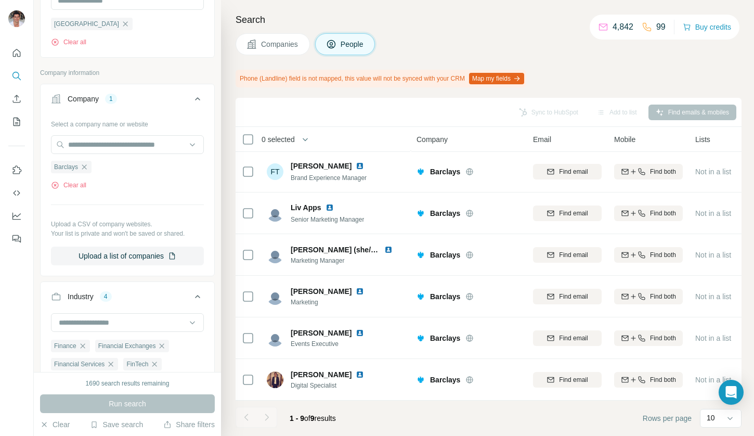
click at [265, 413] on div at bounding box center [267, 417] width 21 height 21
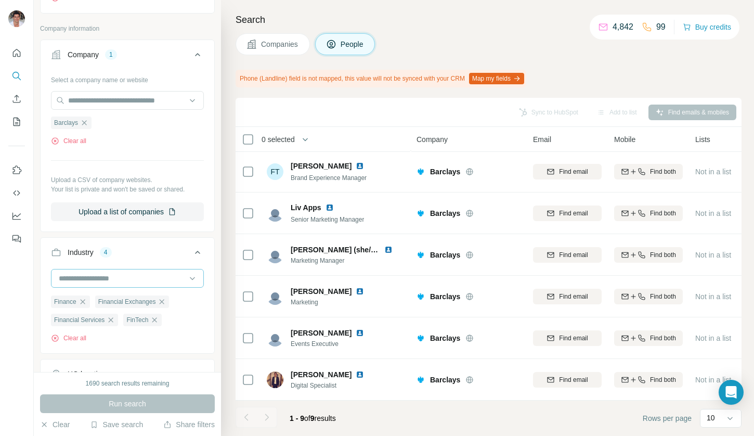
scroll to position [379, 0]
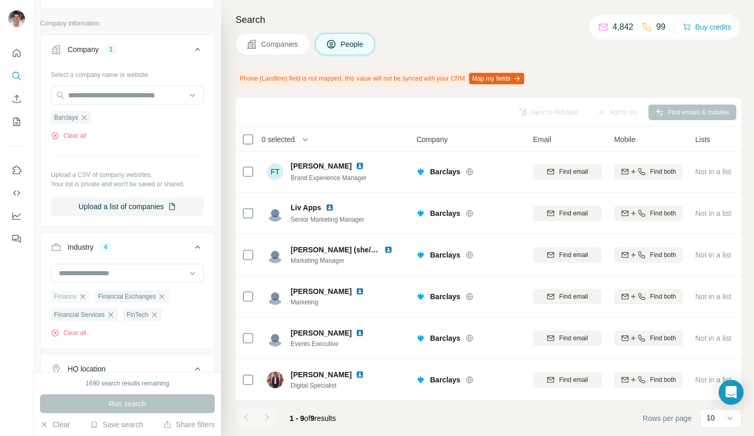
click at [81, 301] on icon "button" at bounding box center [83, 296] width 8 height 8
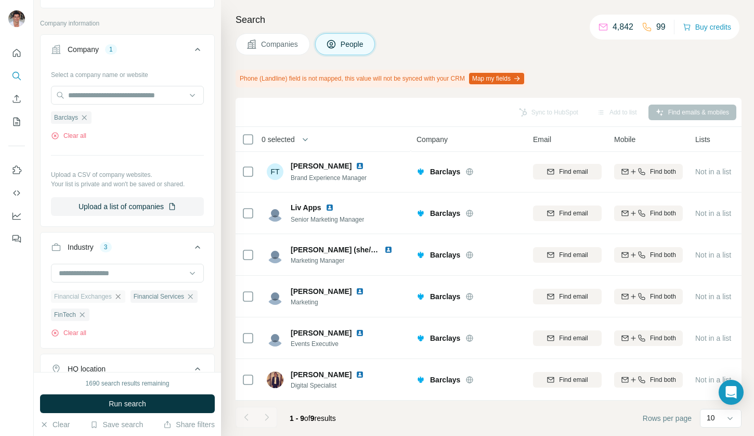
click at [119, 301] on icon "button" at bounding box center [118, 296] width 8 height 8
click at [118, 303] on div "Financial Services" at bounding box center [84, 296] width 67 height 12
click at [114, 301] on icon "button" at bounding box center [111, 296] width 8 height 8
click at [84, 301] on icon "button" at bounding box center [82, 296] width 8 height 8
click at [88, 122] on icon "button" at bounding box center [84, 117] width 8 height 8
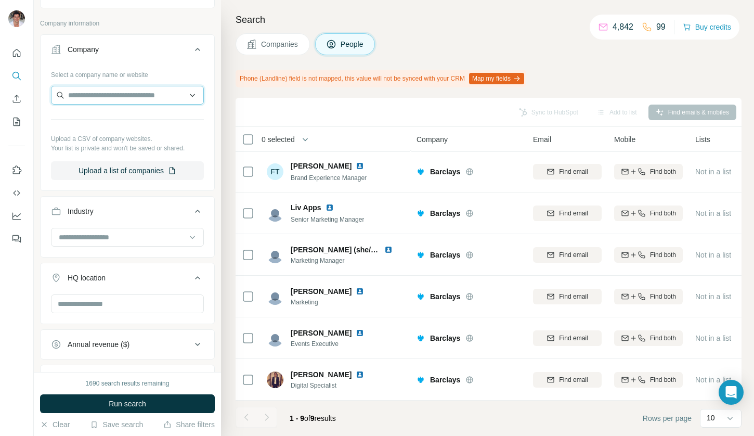
click at [82, 100] on input "text" at bounding box center [127, 95] width 153 height 19
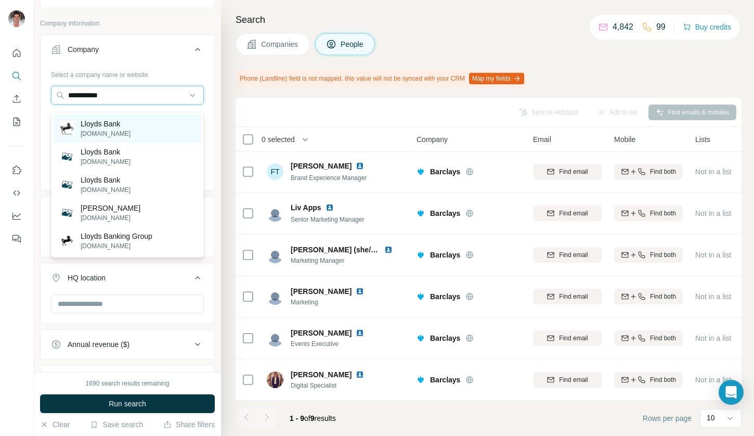
type input "**********"
click at [143, 124] on div "Lloyds Bank lloydsbank.com" at bounding box center [128, 128] width 148 height 28
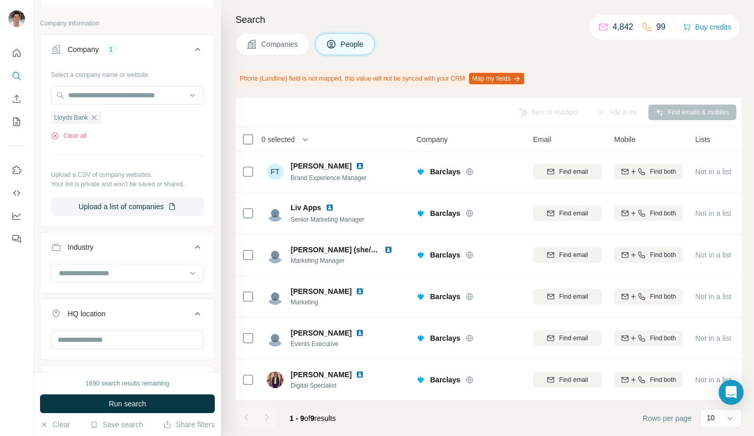
click at [134, 393] on div "1690 search results remaining Run search Clear Save search Share filters" at bounding box center [127, 404] width 187 height 64
click at [129, 401] on span "Run search" at bounding box center [127, 404] width 37 height 10
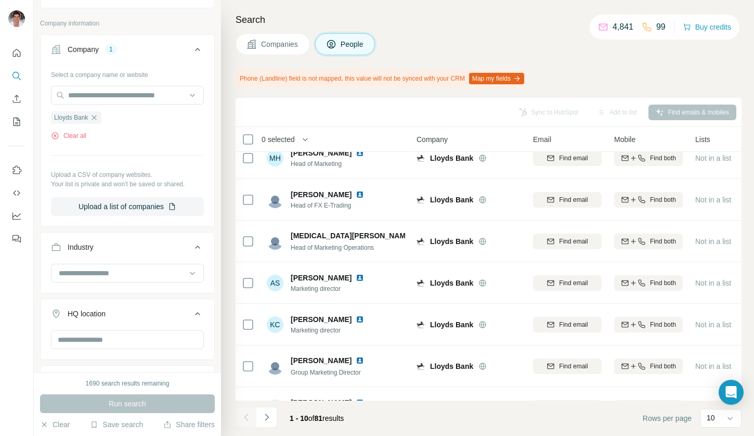
scroll to position [171, 0]
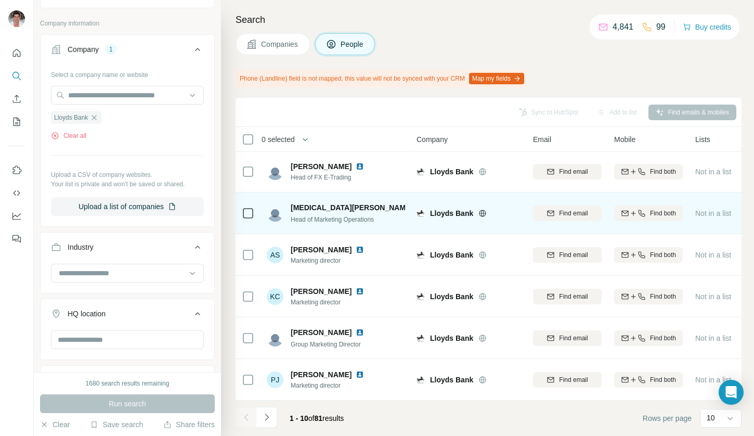
click at [417, 203] on img at bounding box center [421, 207] width 8 height 8
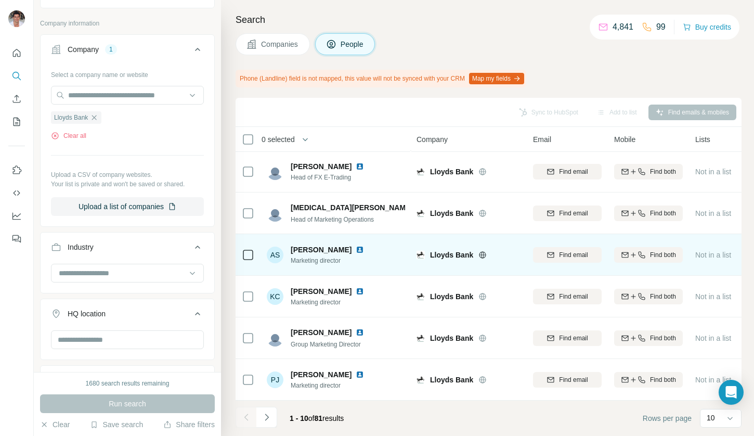
click at [356, 247] on img at bounding box center [360, 250] width 8 height 8
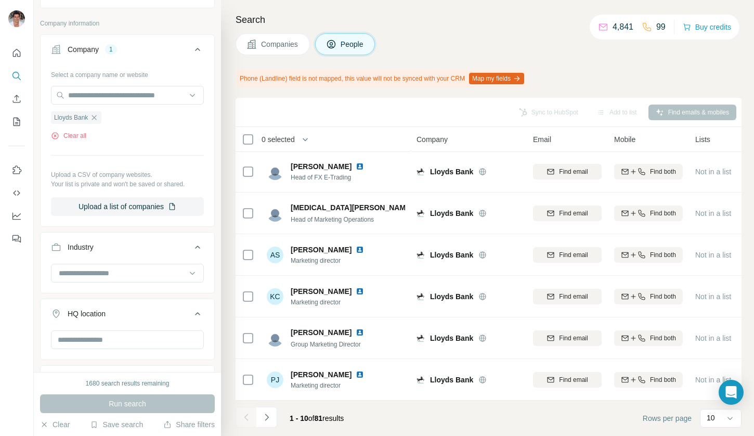
scroll to position [313, 0]
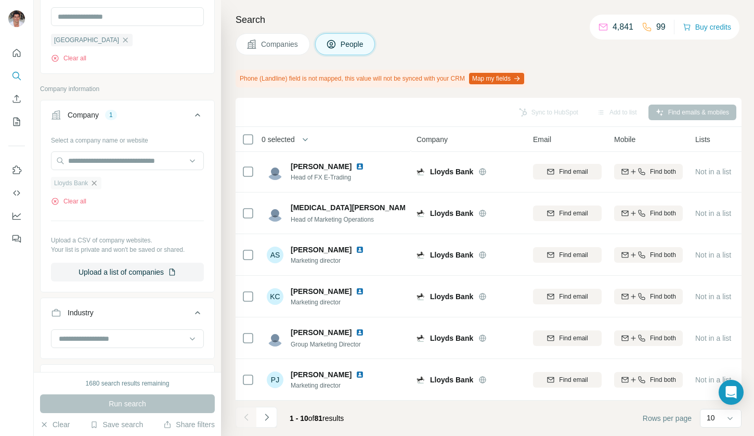
click at [94, 187] on icon "button" at bounding box center [94, 183] width 8 height 8
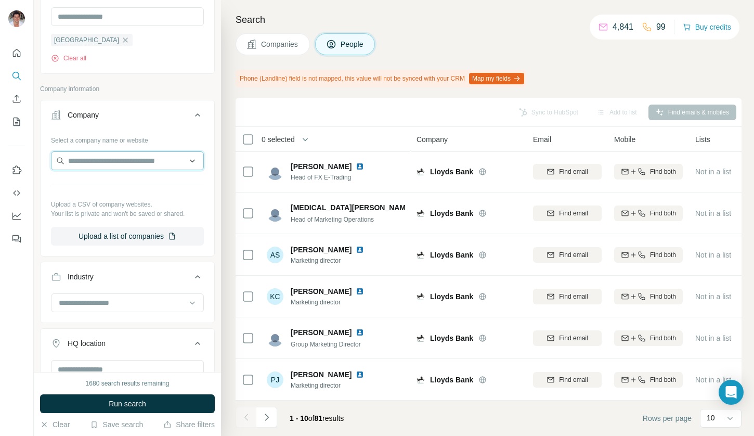
click at [94, 159] on input "text" at bounding box center [127, 160] width 153 height 19
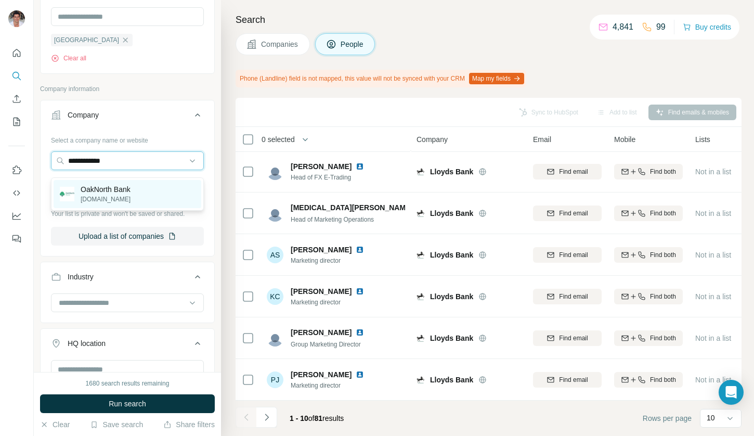
type input "**********"
click at [107, 186] on p "OakNorth Bank" at bounding box center [106, 189] width 50 height 10
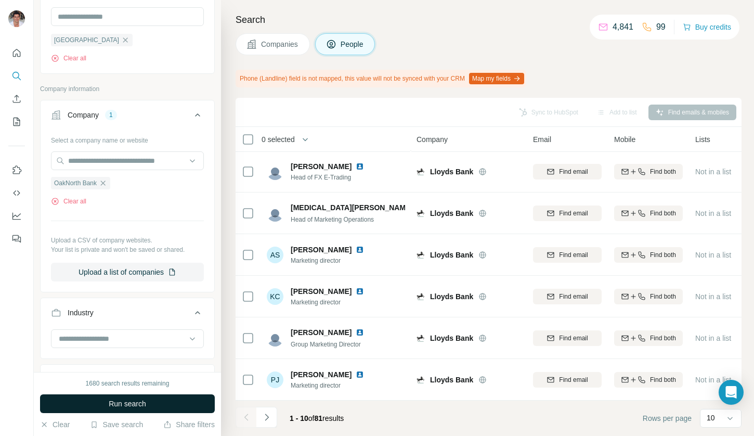
click at [78, 406] on button "Run search" at bounding box center [127, 403] width 175 height 19
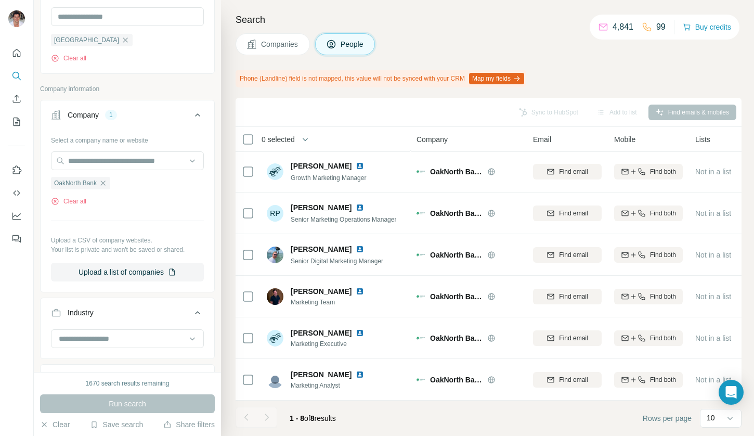
scroll to position [87, 0]
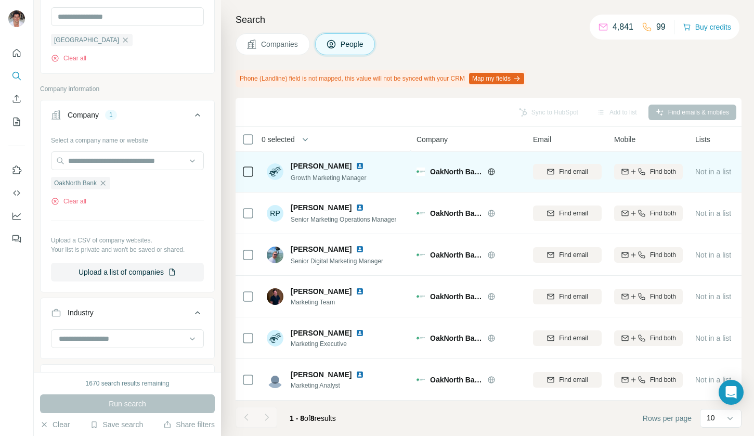
click at [356, 162] on img at bounding box center [360, 166] width 8 height 8
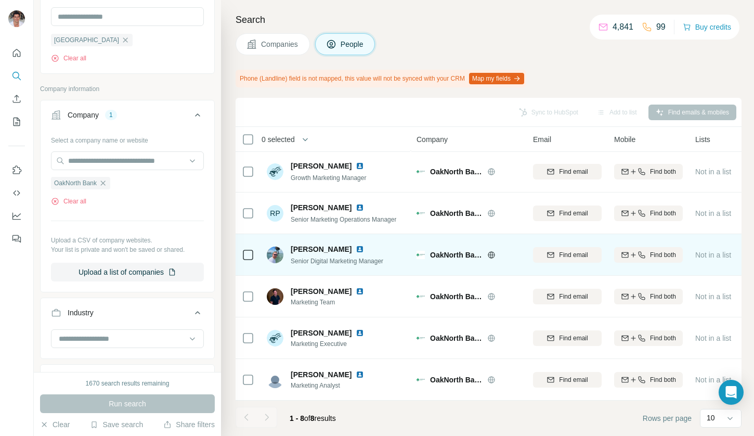
click at [361, 245] on img at bounding box center [360, 249] width 8 height 8
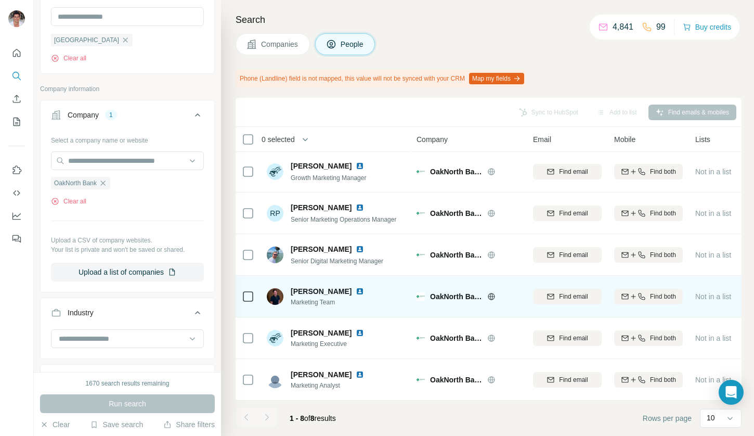
click at [361, 288] on img at bounding box center [360, 291] width 8 height 8
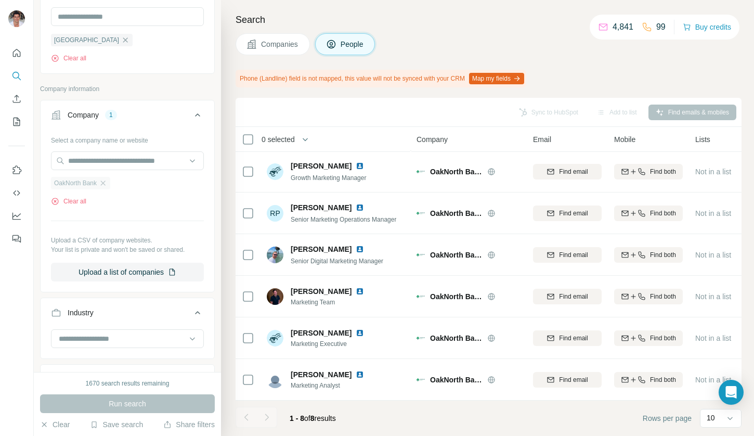
click at [100, 189] on div "OakNorth Bank" at bounding box center [80, 183] width 59 height 12
click at [107, 187] on icon "button" at bounding box center [103, 183] width 8 height 8
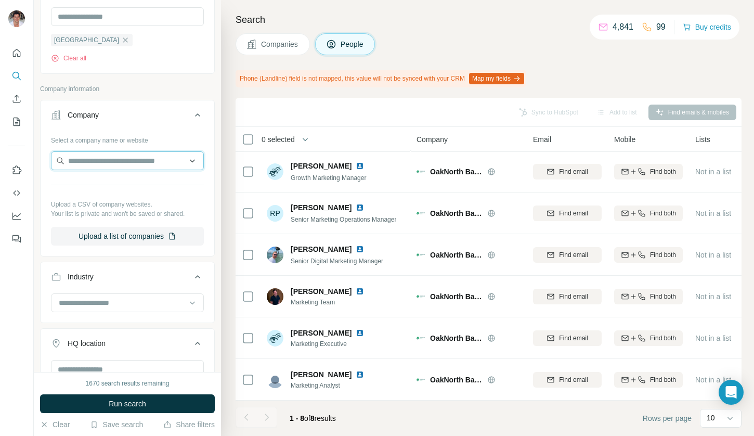
click at [79, 166] on input "text" at bounding box center [127, 160] width 153 height 19
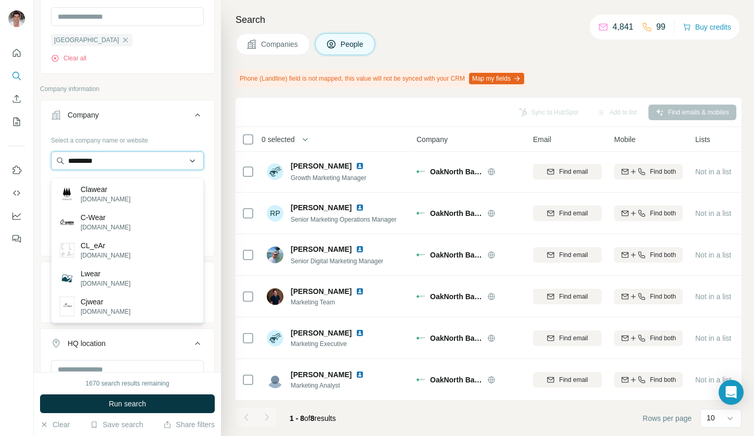
type input "*********"
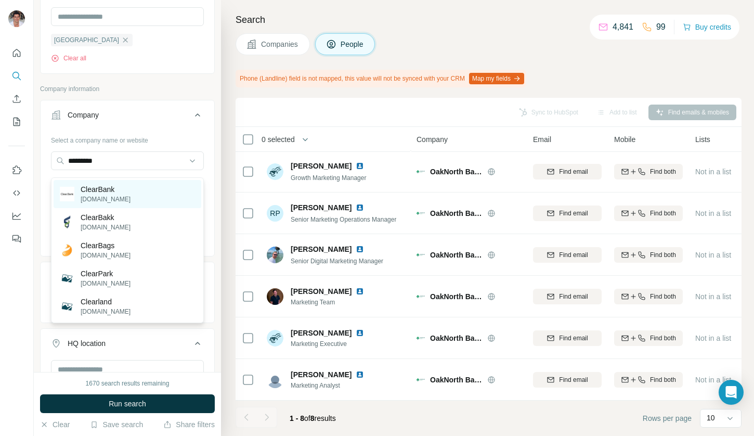
click at [165, 188] on div "ClearBank clear.bank" at bounding box center [128, 194] width 148 height 28
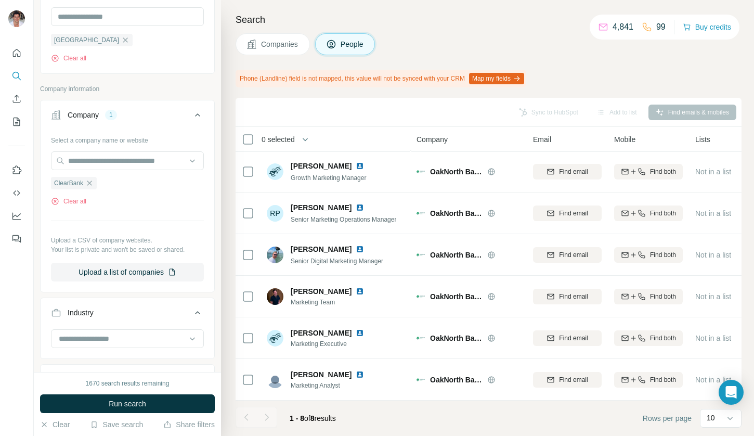
click at [128, 389] on div "1670 search results remaining Run search Clear Save search Share filters" at bounding box center [127, 404] width 187 height 64
click at [123, 400] on span "Run search" at bounding box center [127, 404] width 37 height 10
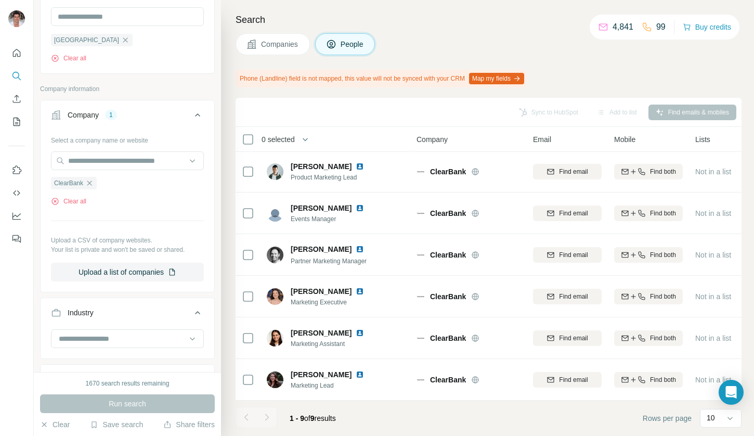
scroll to position [129, 0]
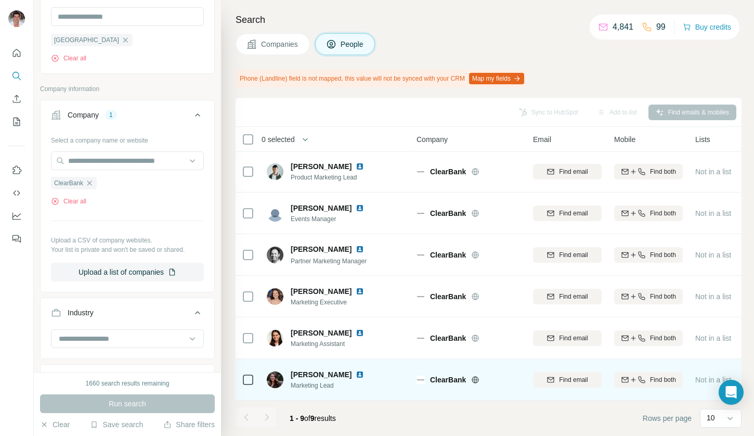
click at [356, 370] on img at bounding box center [360, 374] width 8 height 8
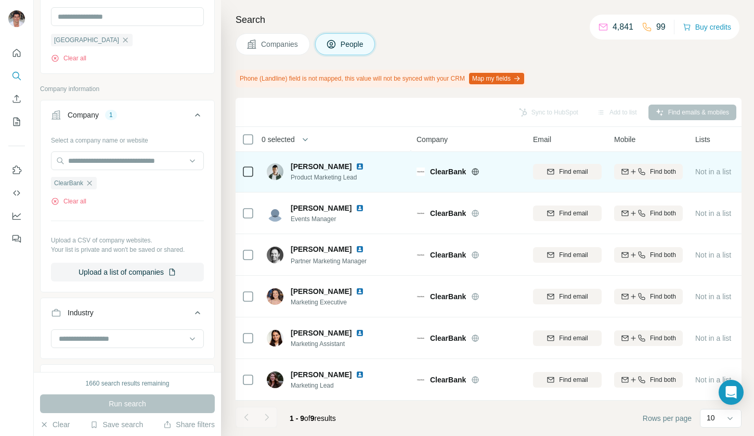
click at [356, 162] on img at bounding box center [360, 166] width 8 height 8
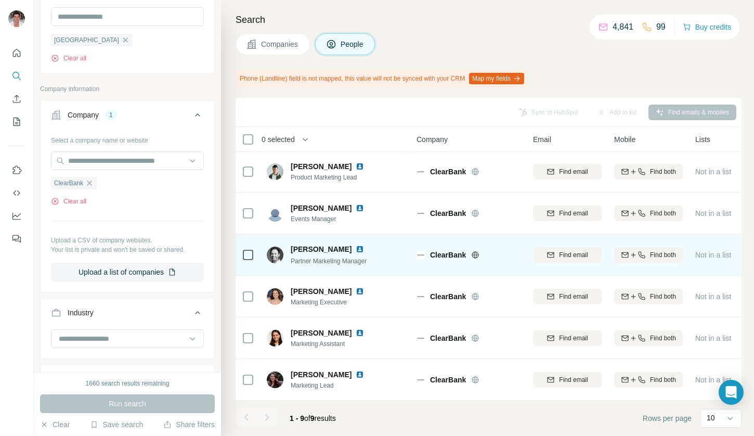
click at [356, 247] on img at bounding box center [360, 249] width 8 height 8
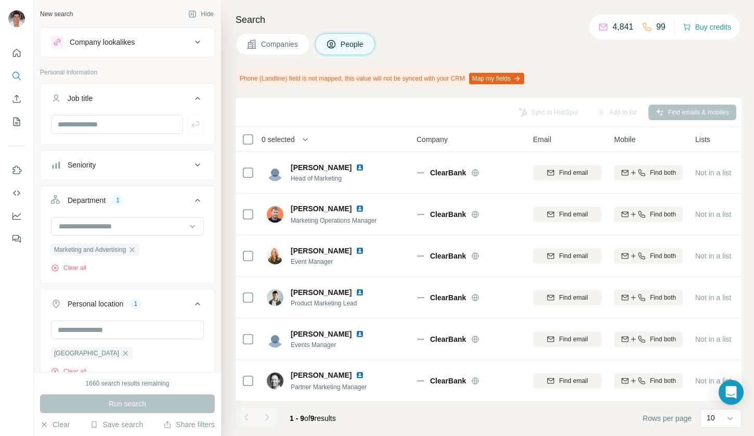
scroll to position [129, 0]
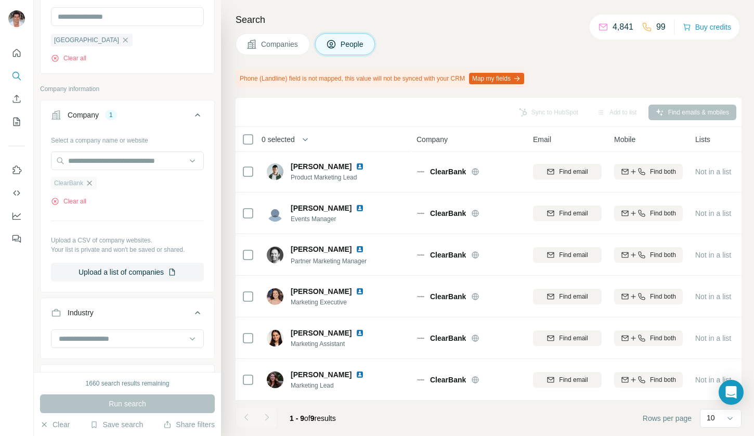
click at [91, 187] on icon "button" at bounding box center [89, 183] width 8 height 8
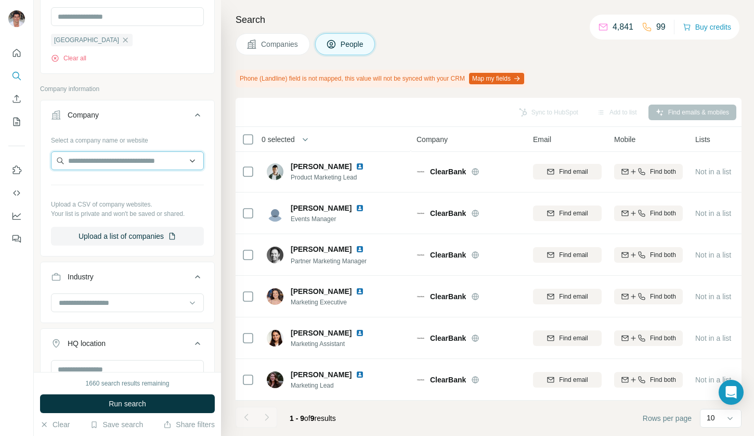
click at [82, 169] on input "text" at bounding box center [127, 160] width 153 height 19
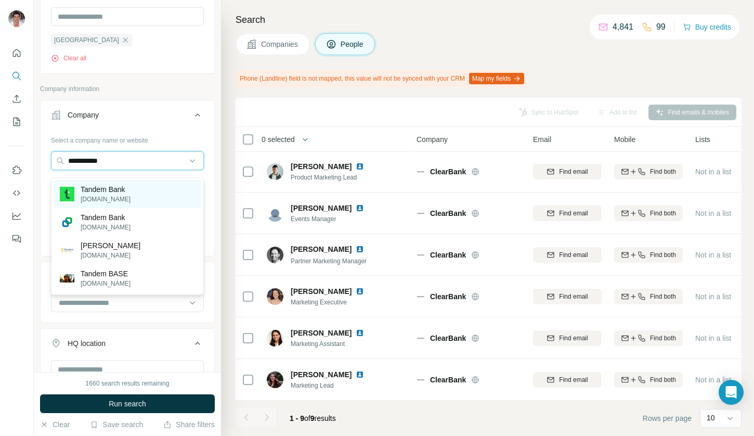
type input "**********"
click at [122, 191] on p "Tandem Bank" at bounding box center [106, 189] width 50 height 10
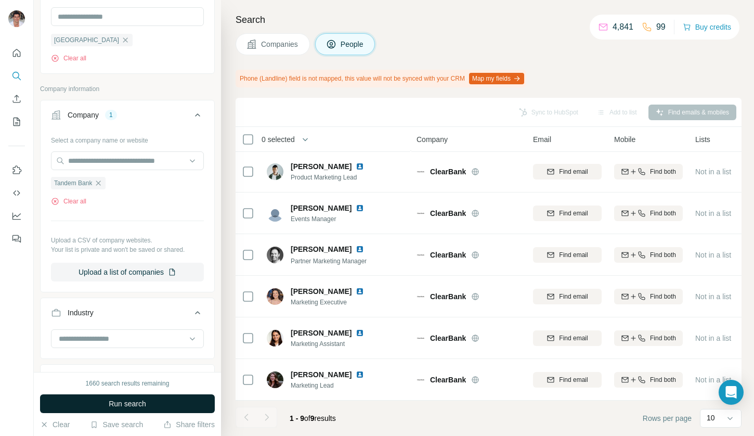
click at [162, 401] on button "Run search" at bounding box center [127, 403] width 175 height 19
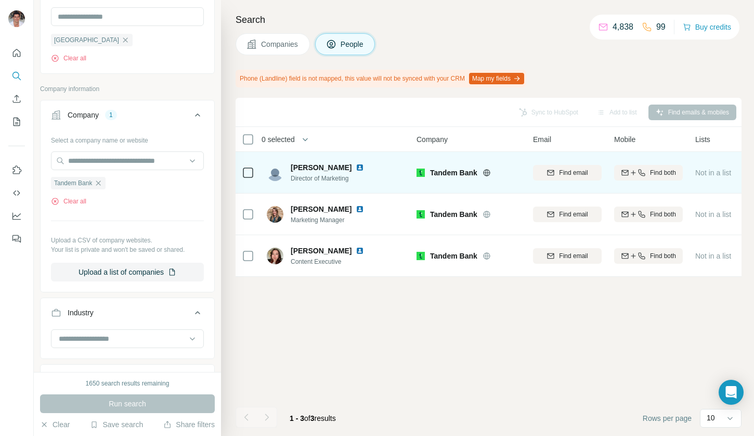
click at [356, 167] on img at bounding box center [360, 167] width 8 height 8
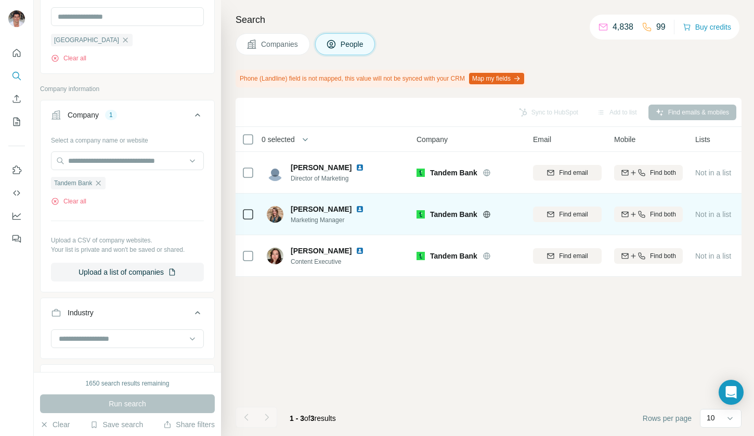
click at [356, 211] on img at bounding box center [360, 209] width 8 height 8
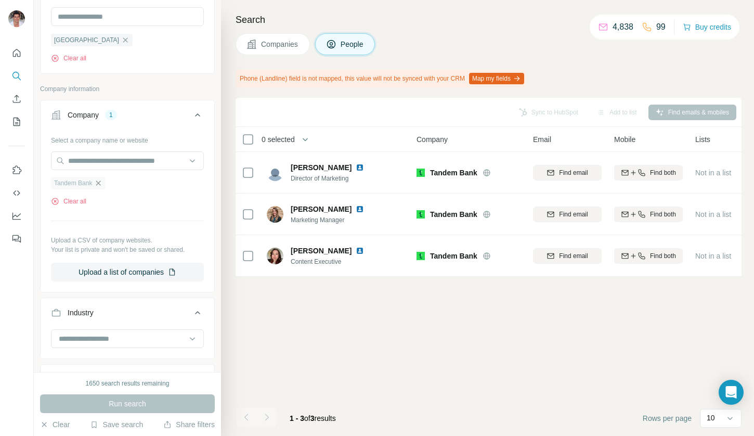
click at [100, 187] on icon "button" at bounding box center [98, 183] width 8 height 8
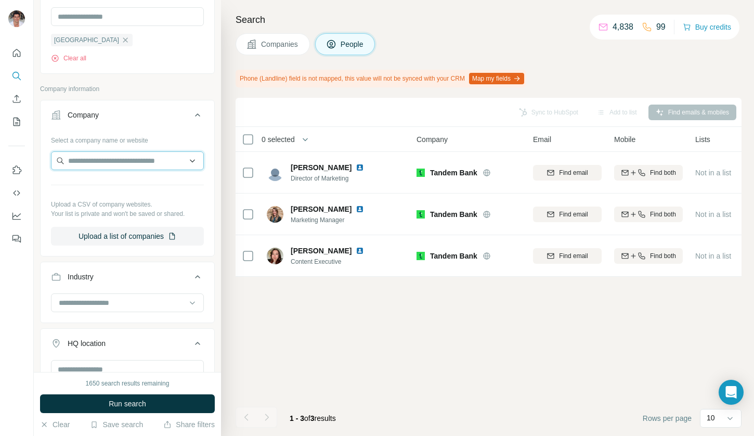
click at [92, 159] on input "text" at bounding box center [127, 160] width 153 height 19
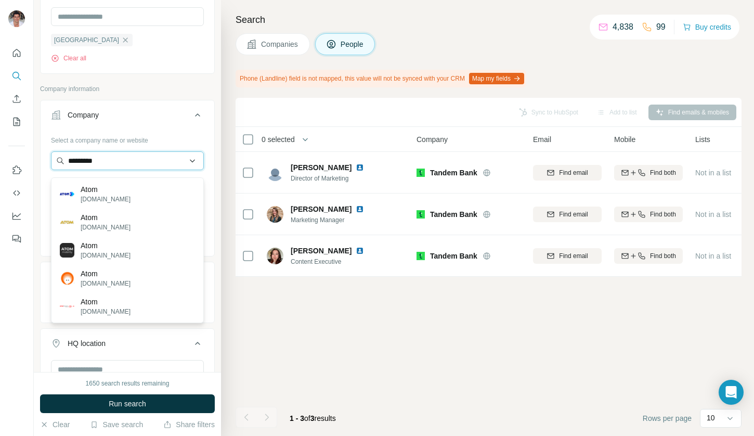
type input "*********"
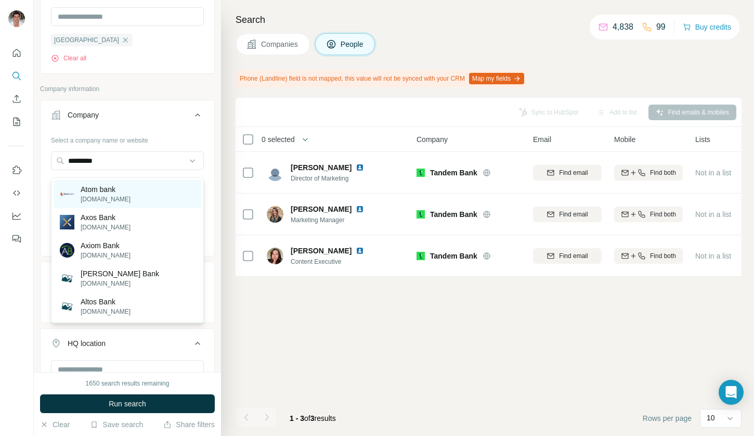
click at [120, 198] on p "atombank.co.uk" at bounding box center [106, 199] width 50 height 9
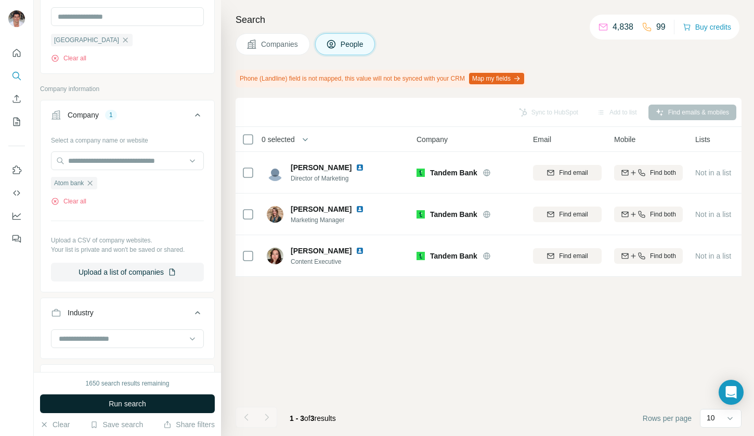
click at [118, 399] on span "Run search" at bounding box center [127, 404] width 37 height 10
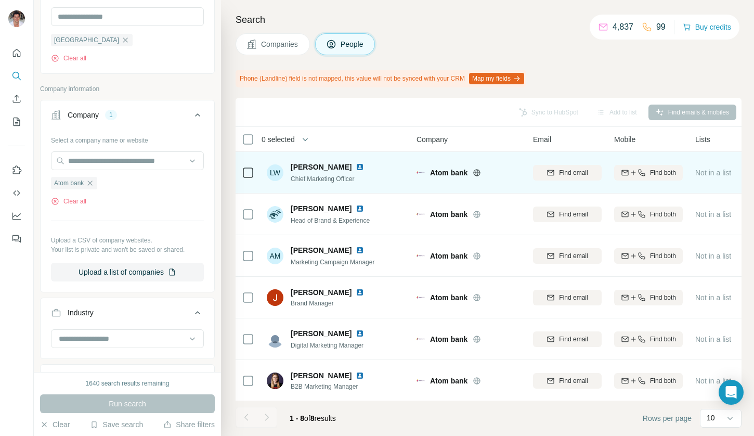
click at [356, 165] on img at bounding box center [360, 167] width 8 height 8
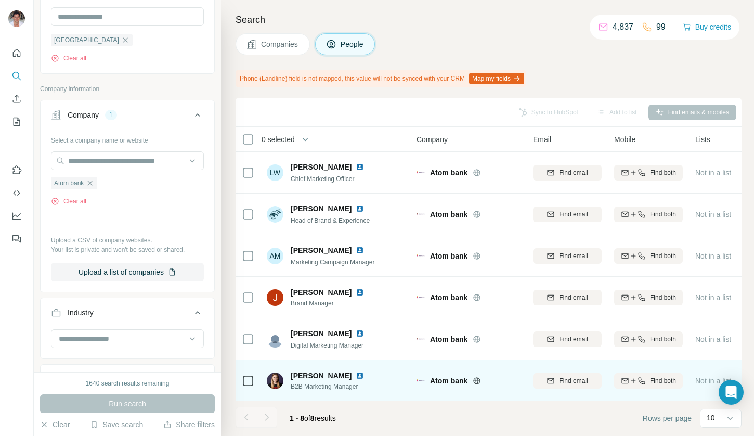
click at [356, 373] on img at bounding box center [360, 376] width 8 height 8
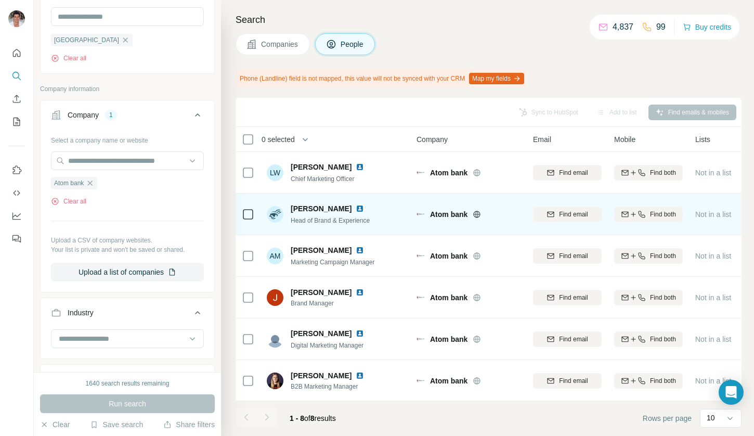
click at [356, 207] on img at bounding box center [360, 208] width 8 height 8
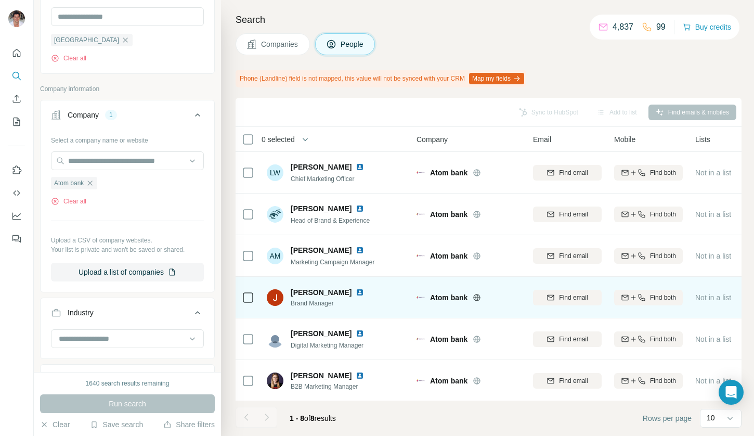
click at [356, 291] on img at bounding box center [360, 292] width 8 height 8
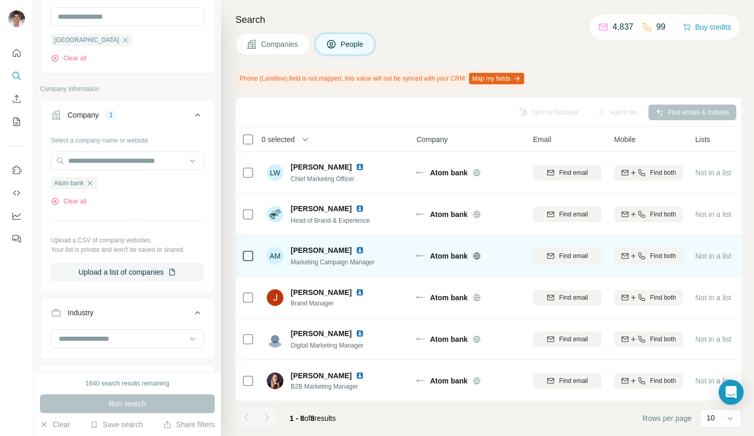
scroll to position [87, 0]
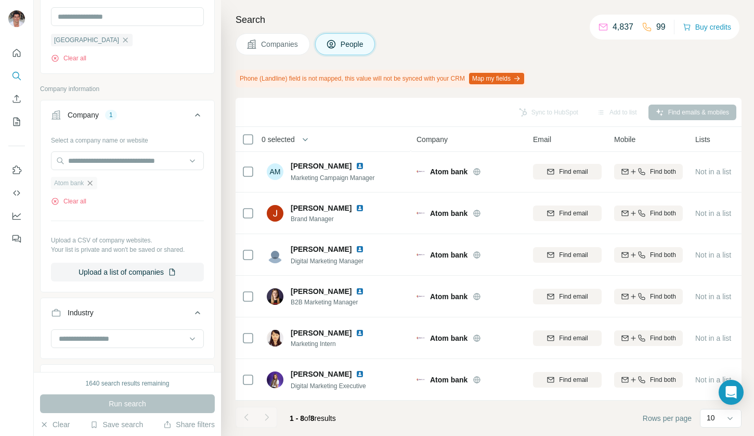
click at [94, 187] on icon "button" at bounding box center [90, 183] width 8 height 8
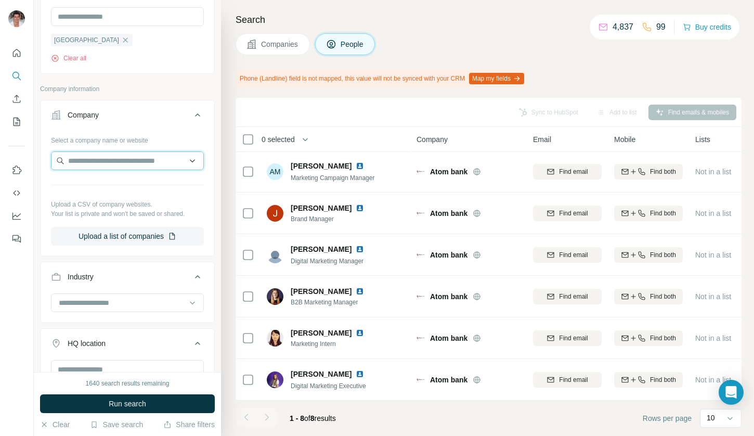
click at [89, 170] on input "text" at bounding box center [127, 160] width 153 height 19
click at [87, 168] on input "text" at bounding box center [127, 160] width 153 height 19
type input "**********"
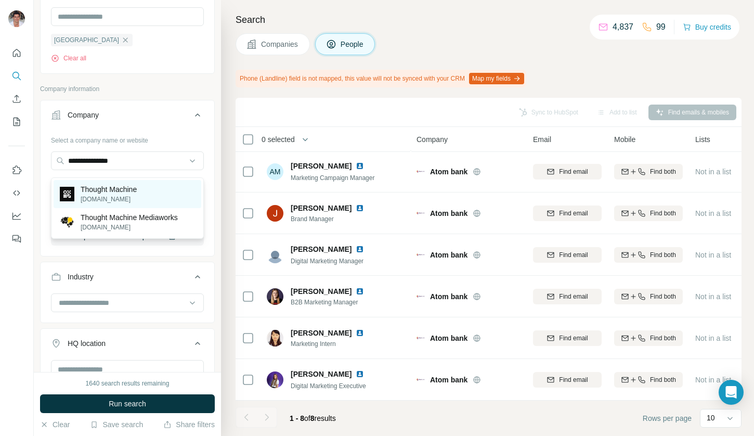
click at [119, 186] on p "Thought Machine" at bounding box center [109, 189] width 56 height 10
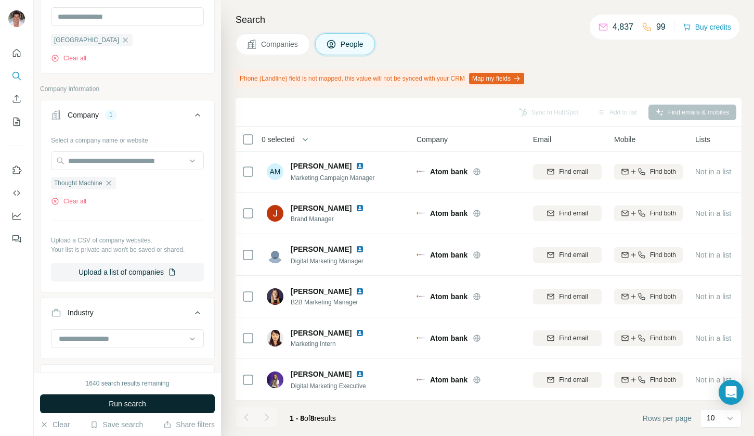
click at [105, 400] on button "Run search" at bounding box center [127, 403] width 175 height 19
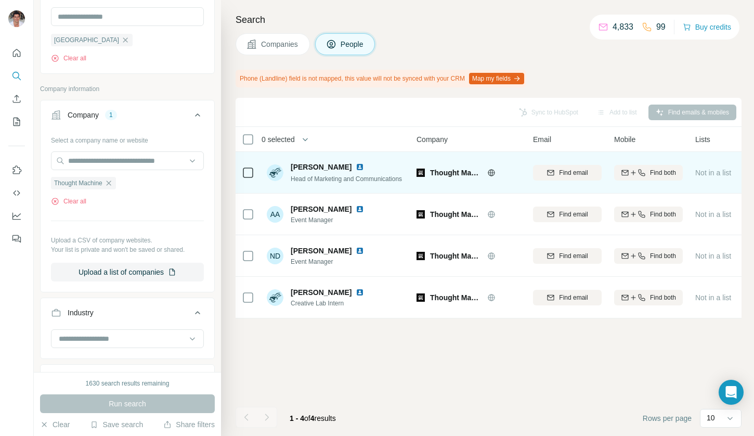
click at [356, 166] on img at bounding box center [360, 167] width 8 height 8
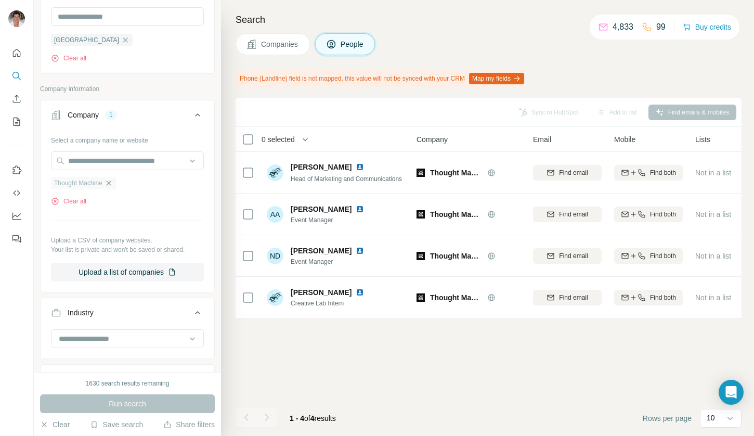
click at [108, 187] on icon "button" at bounding box center [109, 183] width 8 height 8
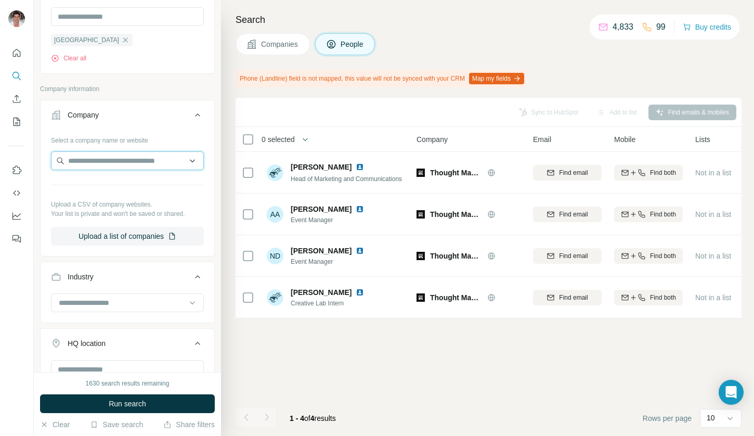
click at [93, 164] on input "text" at bounding box center [127, 160] width 153 height 19
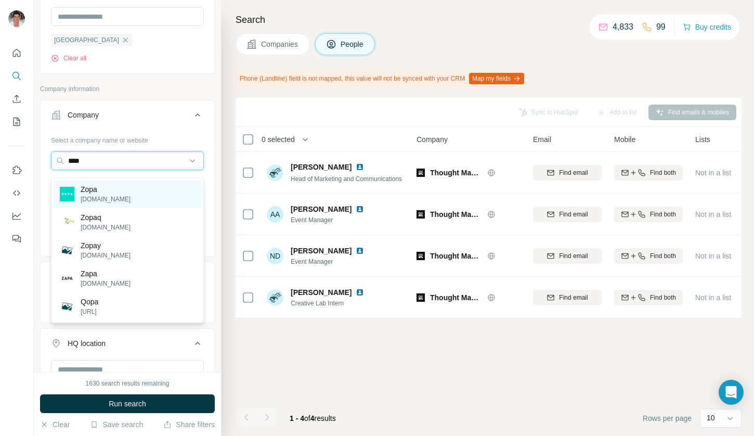
type input "****"
click at [131, 201] on div "Zopa zopa.com" at bounding box center [128, 194] width 148 height 28
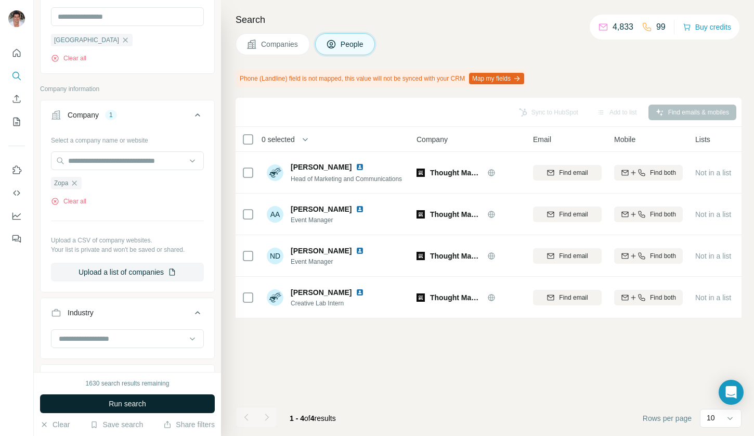
click at [81, 402] on button "Run search" at bounding box center [127, 403] width 175 height 19
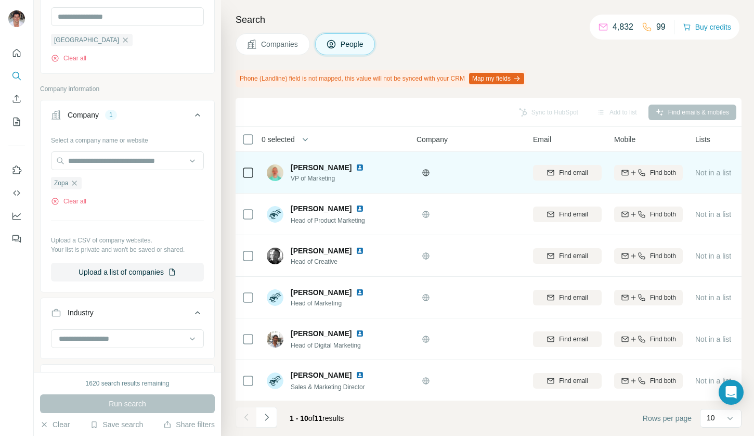
click at [356, 168] on img at bounding box center [360, 167] width 8 height 8
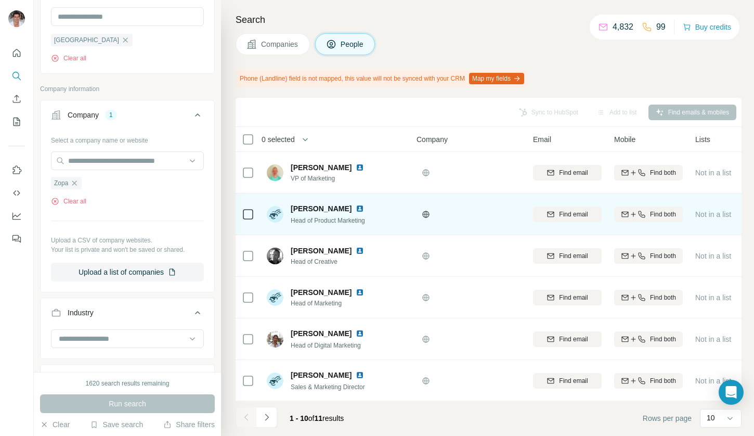
click at [356, 211] on img at bounding box center [360, 208] width 8 height 8
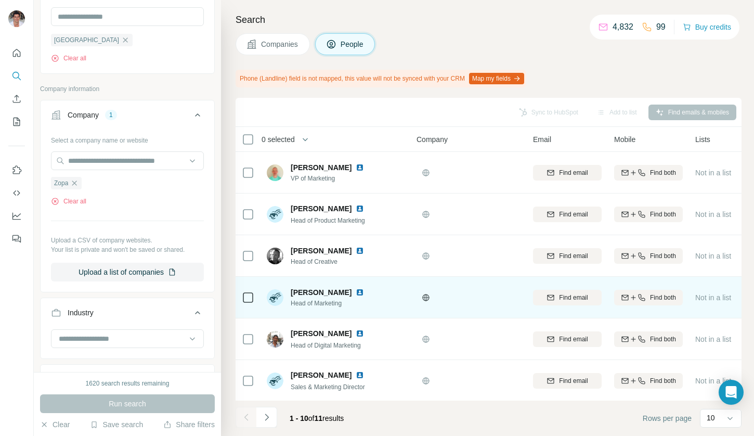
click at [359, 289] on img at bounding box center [360, 292] width 8 height 8
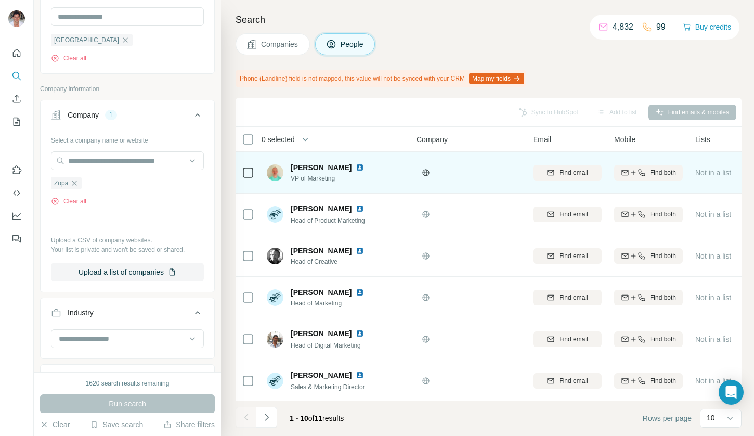
click at [356, 164] on img at bounding box center [360, 167] width 8 height 8
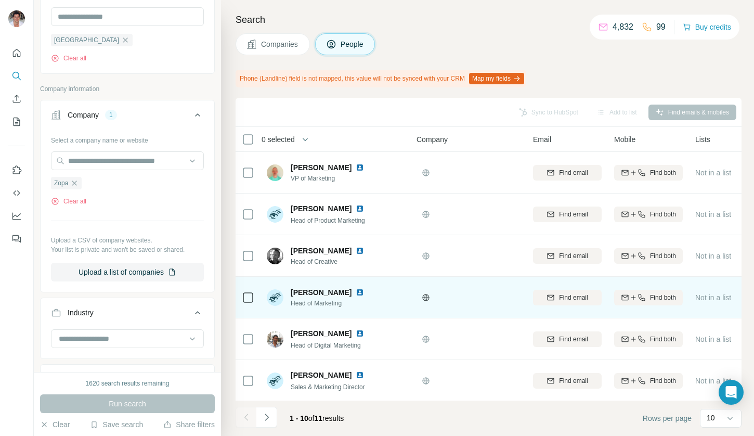
click at [358, 288] on img at bounding box center [360, 292] width 8 height 8
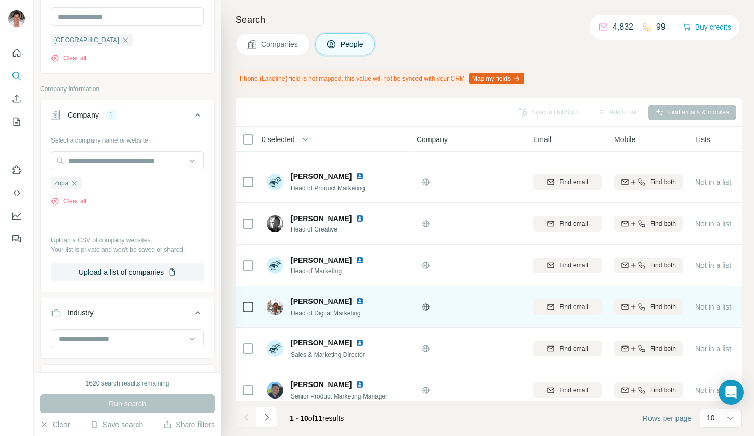
scroll to position [61, 0]
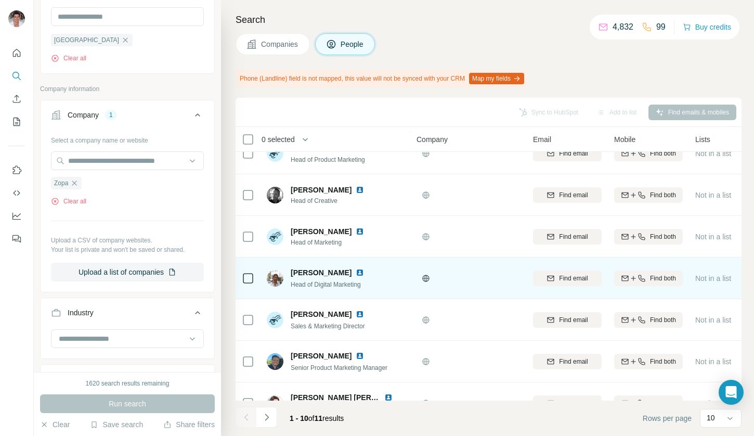
click at [356, 273] on img at bounding box center [360, 272] width 8 height 8
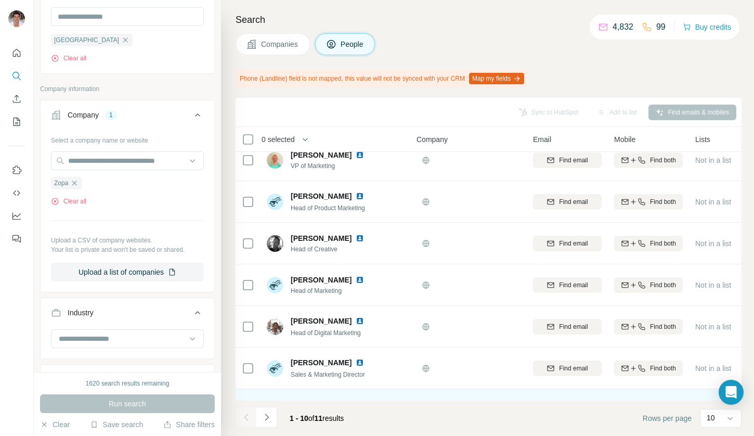
scroll to position [11, 0]
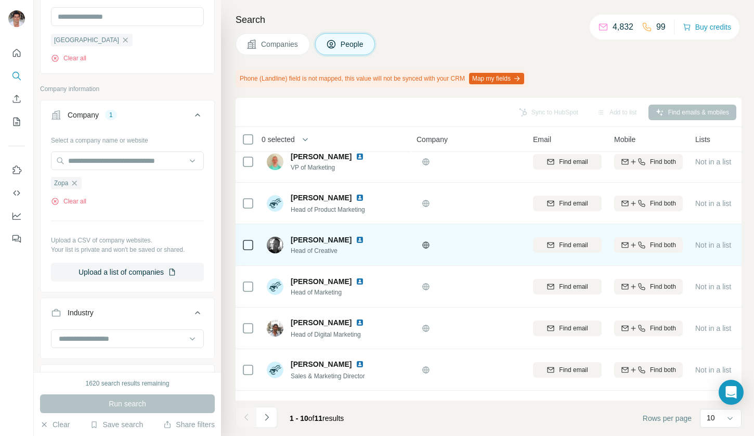
click at [356, 241] on img at bounding box center [360, 240] width 8 height 8
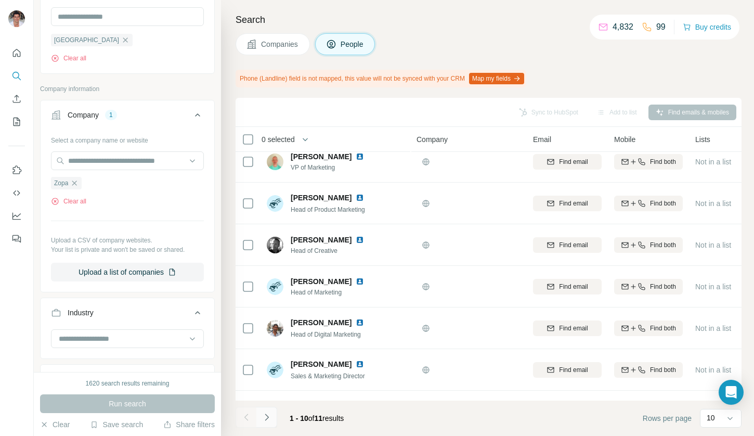
click at [271, 416] on icon "Navigate to next page" at bounding box center [267, 417] width 10 height 10
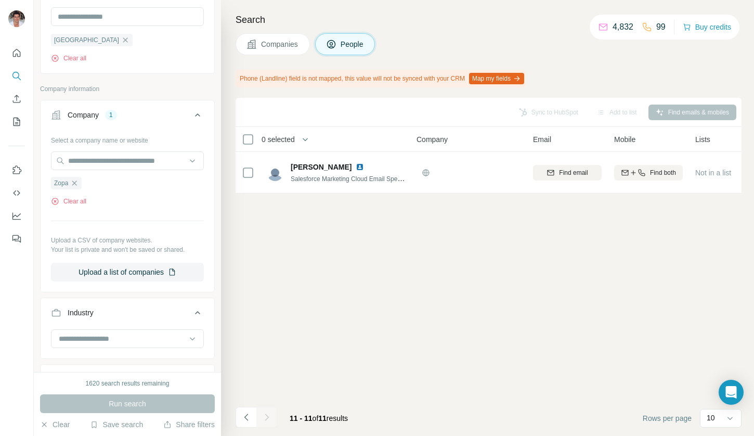
scroll to position [0, 0]
click at [79, 187] on icon "button" at bounding box center [74, 183] width 8 height 8
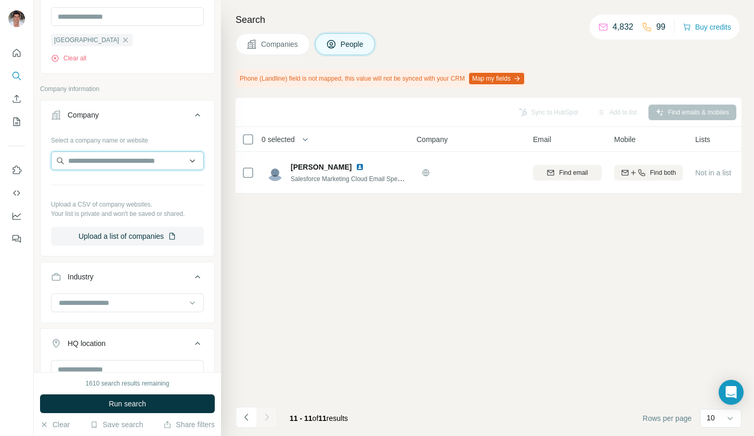
click at [123, 160] on input "text" at bounding box center [127, 160] width 153 height 19
type input "*******"
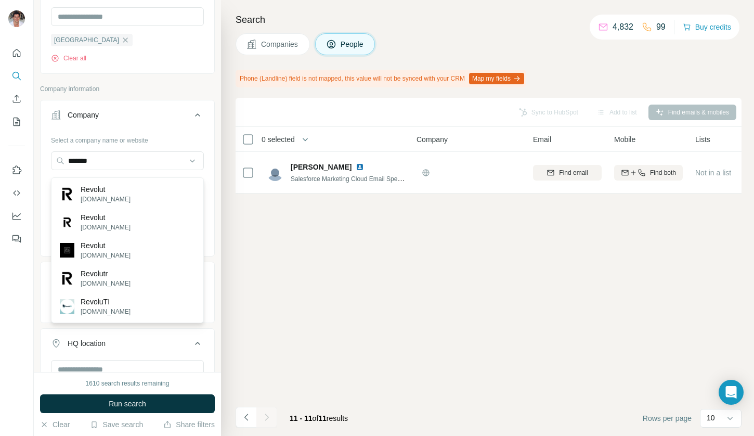
click at [151, 183] on div "Revolut revolut.com" at bounding box center [128, 194] width 148 height 28
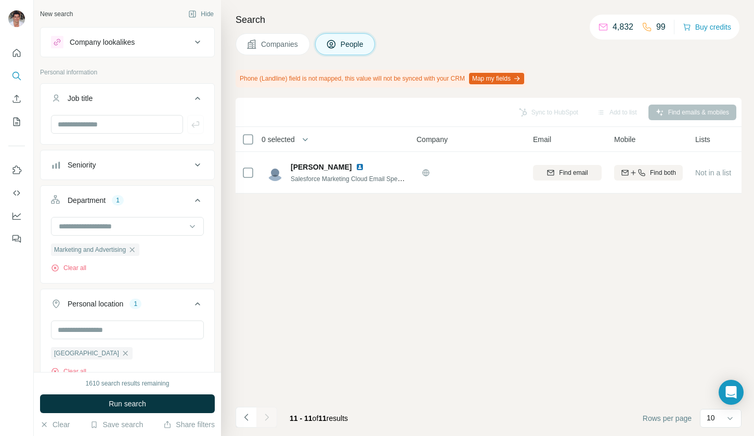
scroll to position [313, 0]
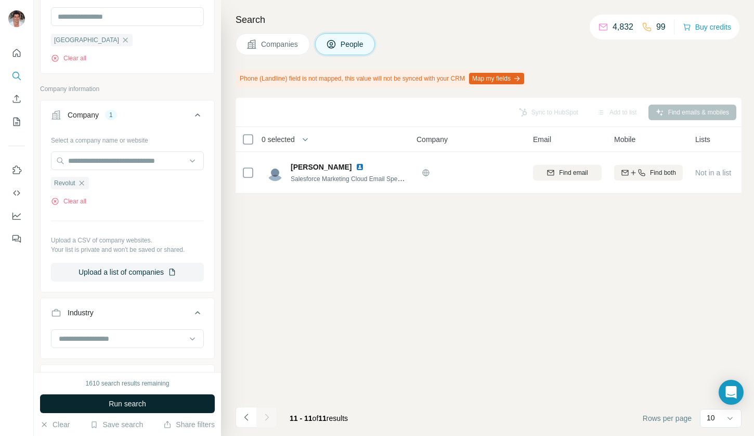
click at [132, 406] on span "Run search" at bounding box center [127, 404] width 37 height 10
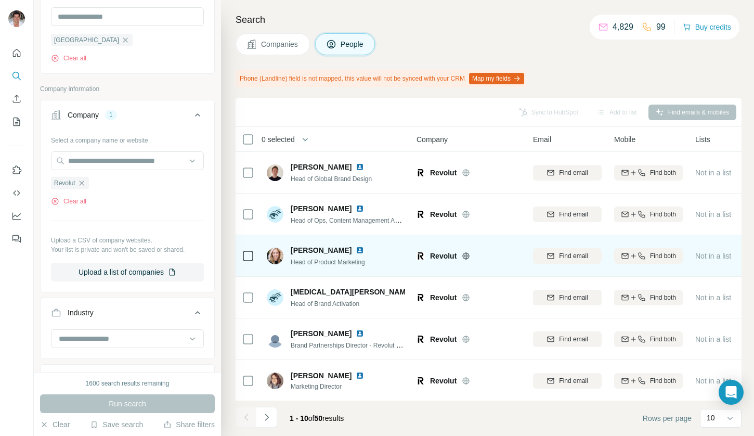
click at [356, 247] on img at bounding box center [360, 250] width 8 height 8
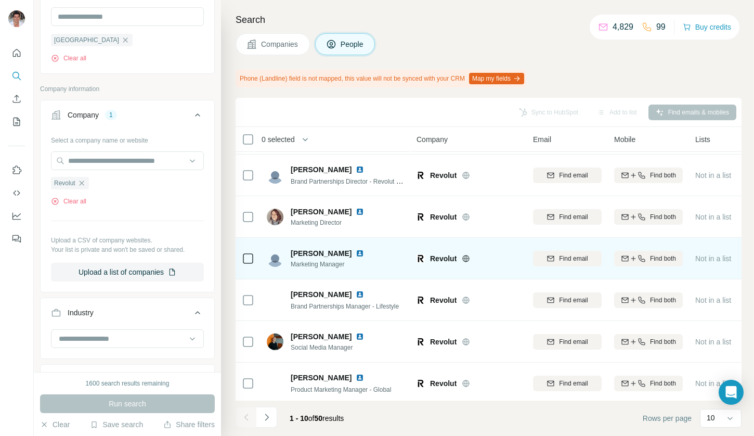
scroll to position [171, 0]
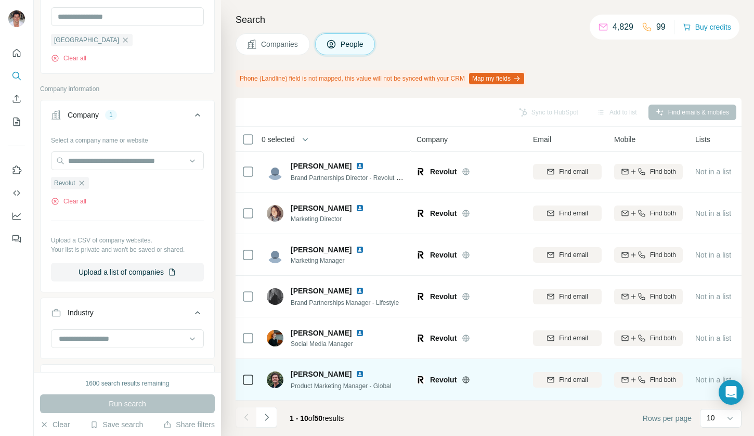
click at [356, 370] on img at bounding box center [360, 374] width 8 height 8
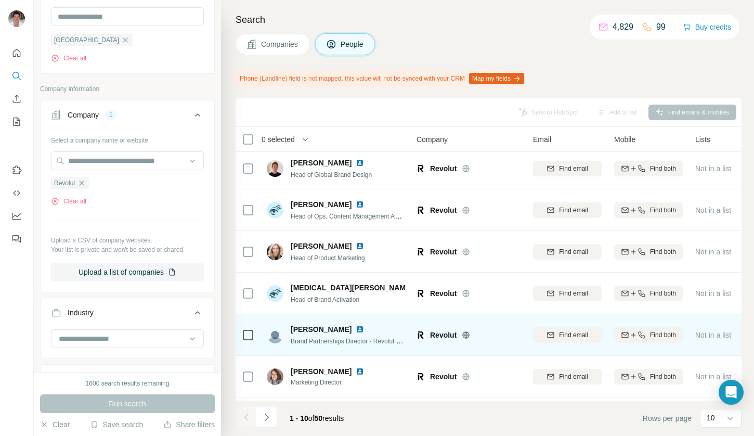
scroll to position [2, 0]
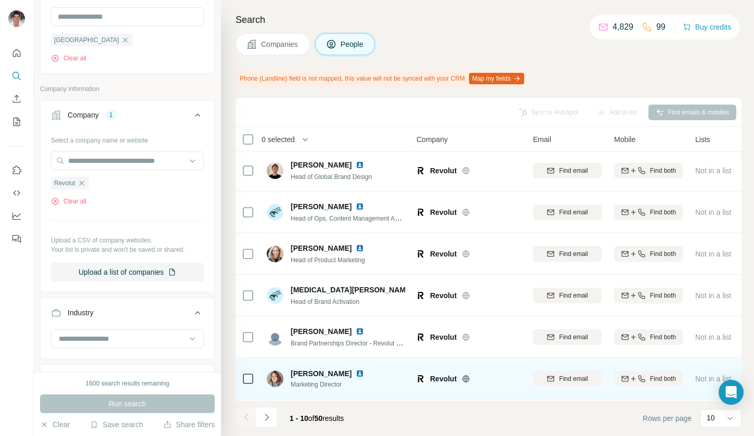
click at [358, 372] on img at bounding box center [360, 373] width 8 height 8
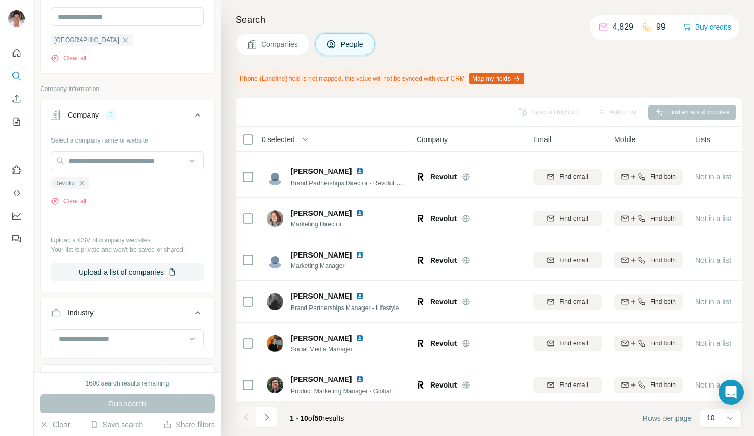
scroll to position [171, 0]
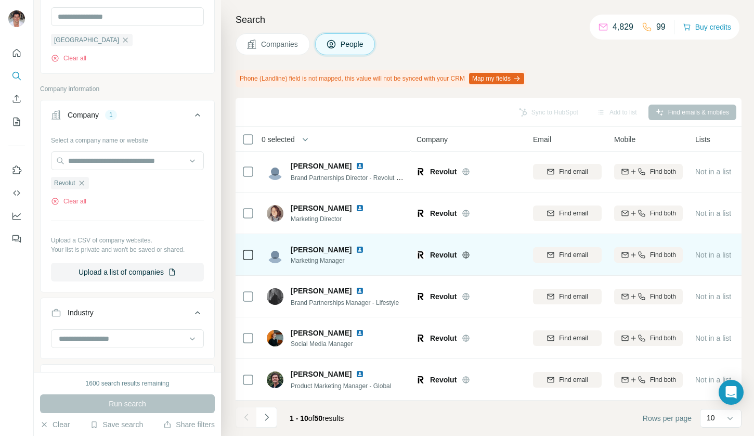
click at [356, 246] on img at bounding box center [360, 250] width 8 height 8
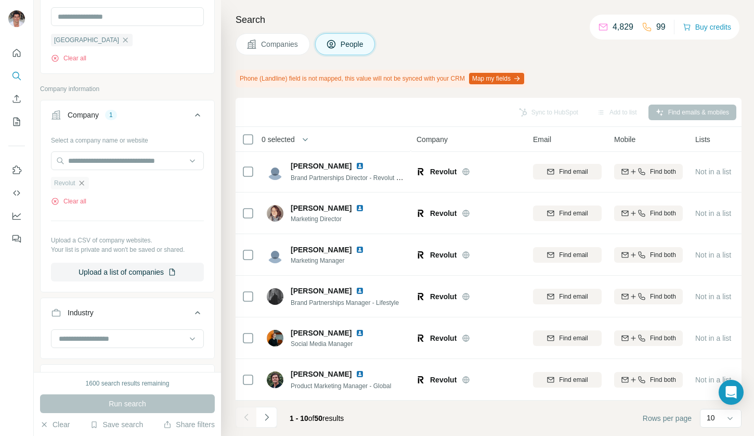
click at [84, 187] on icon "button" at bounding box center [82, 183] width 8 height 8
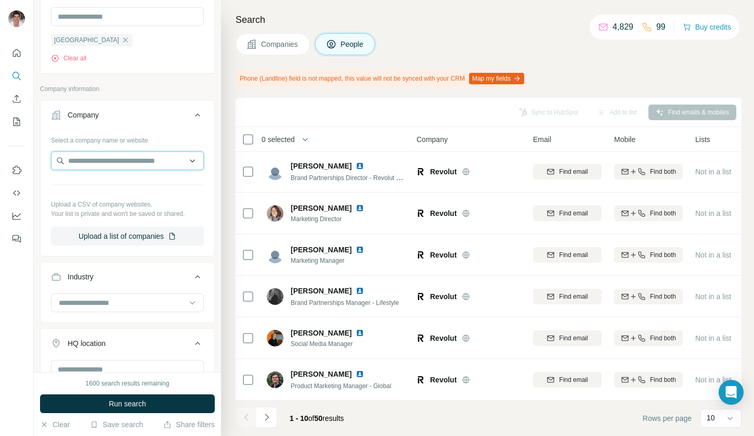
click at [147, 161] on input "text" at bounding box center [127, 160] width 153 height 19
type input "****"
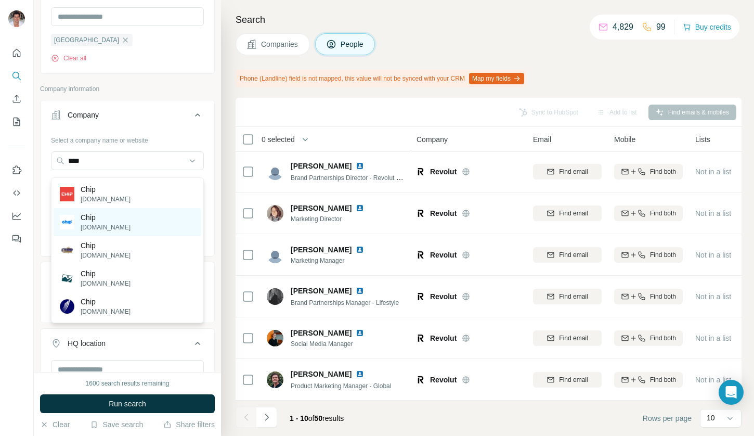
click at [131, 221] on div "Chip [DOMAIN_NAME]" at bounding box center [128, 222] width 148 height 28
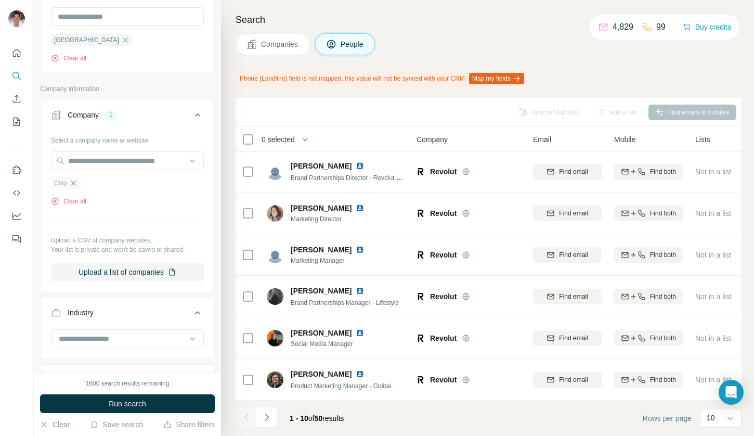
click at [76, 187] on icon "button" at bounding box center [73, 183] width 8 height 8
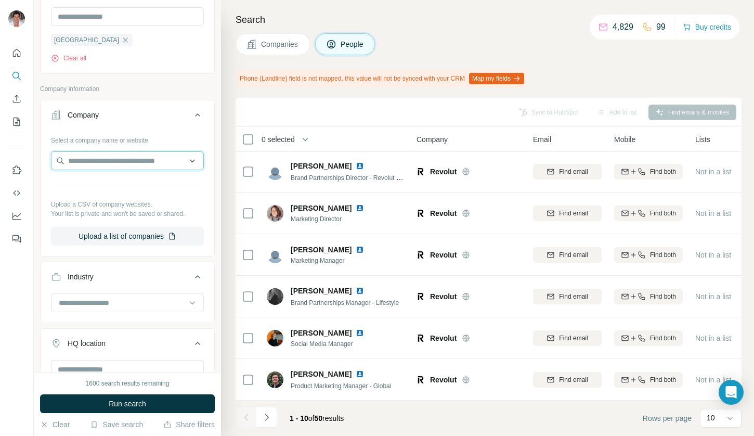
click at [76, 168] on input "text" at bounding box center [127, 160] width 153 height 19
type input "********"
paste input "**********"
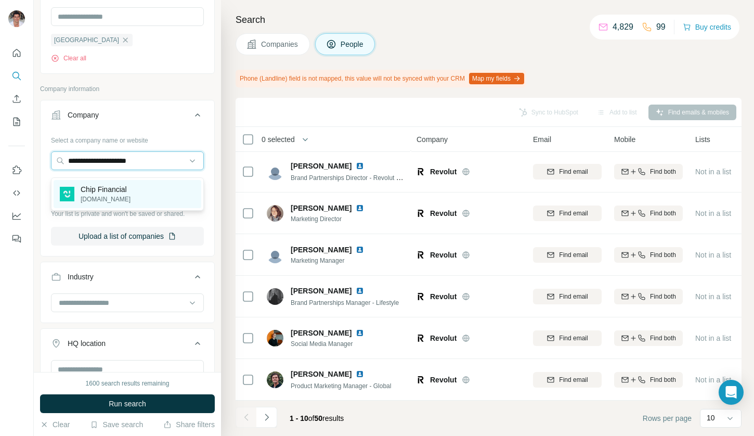
type input "**********"
click at [139, 199] on div "Chip Financial [DOMAIN_NAME]" at bounding box center [128, 194] width 148 height 28
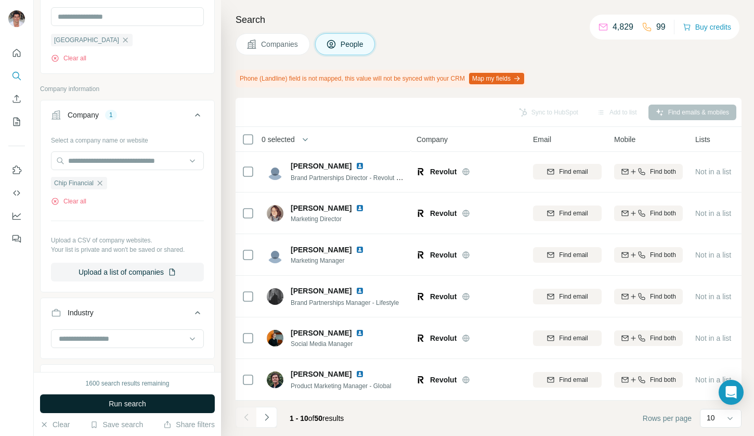
click at [127, 406] on span "Run search" at bounding box center [127, 404] width 37 height 10
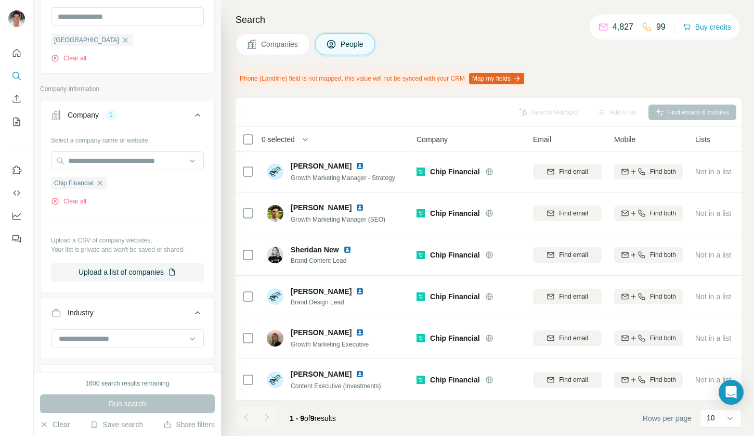
scroll to position [129, 0]
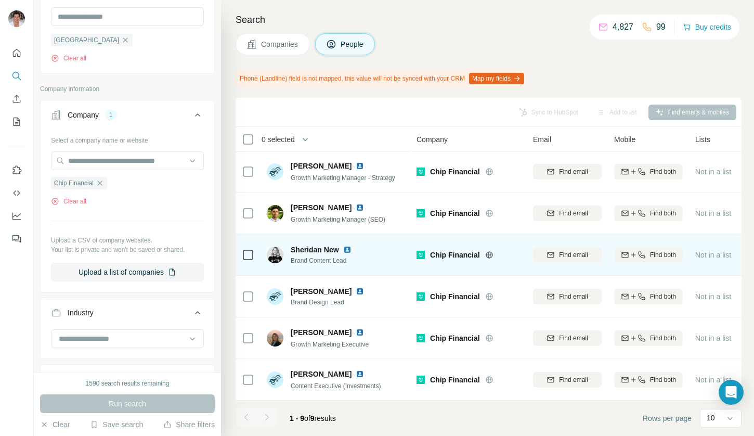
click at [349, 246] on img at bounding box center [347, 250] width 8 height 8
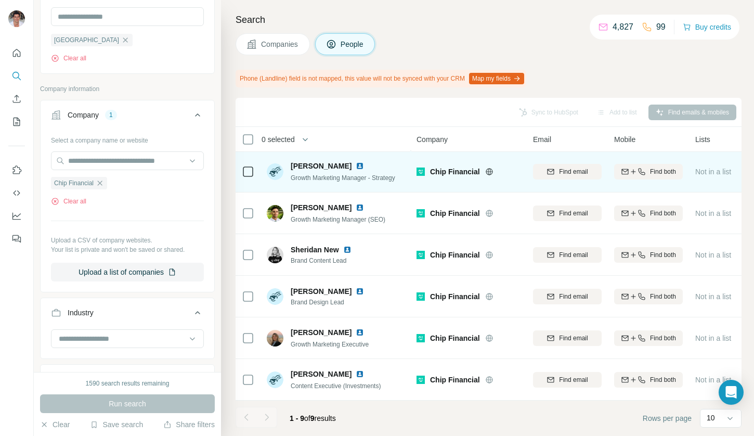
click at [356, 162] on img at bounding box center [360, 166] width 8 height 8
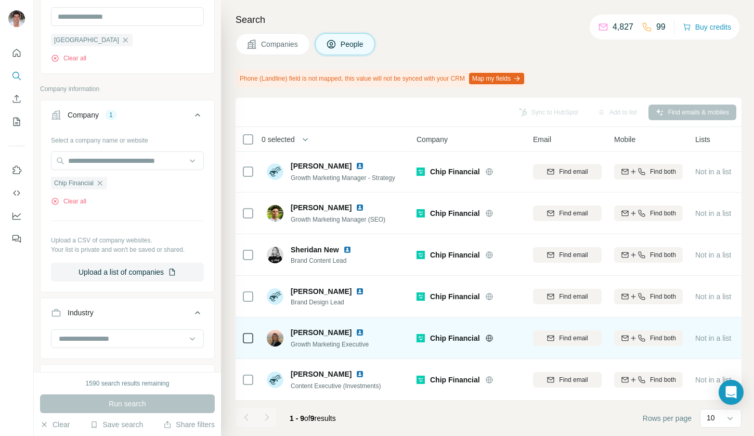
click at [356, 329] on img at bounding box center [360, 332] width 8 height 8
